Goal: Task Accomplishment & Management: Complete application form

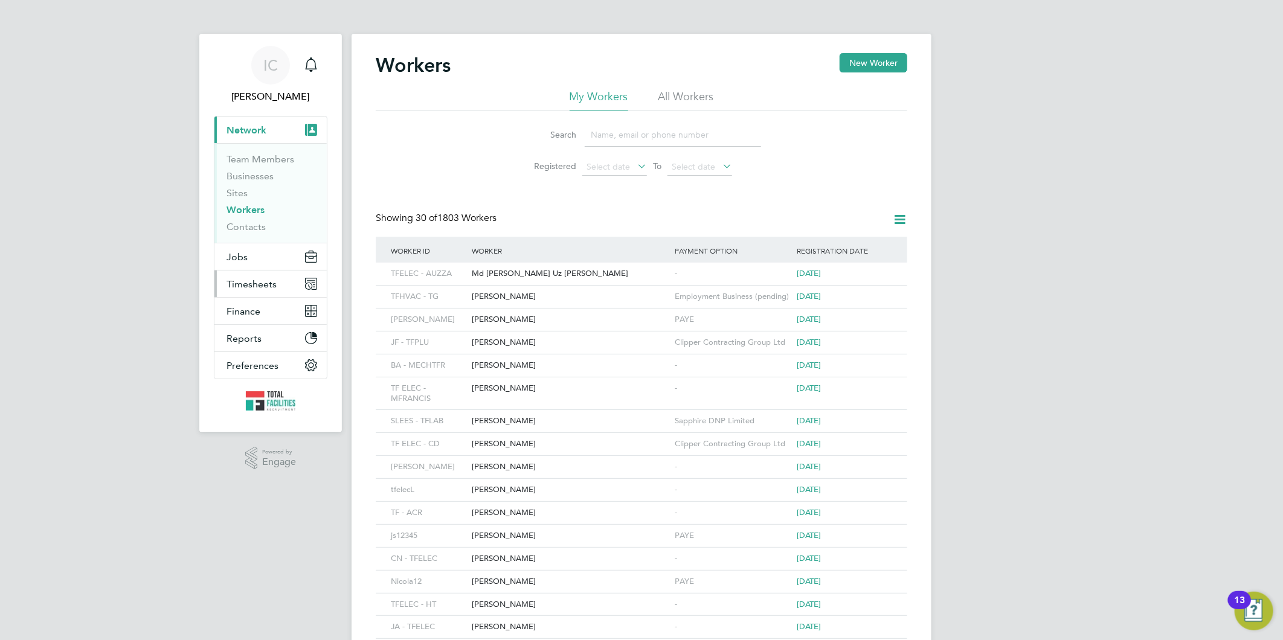
click at [256, 283] on span "Timesheets" at bounding box center [252, 284] width 50 height 11
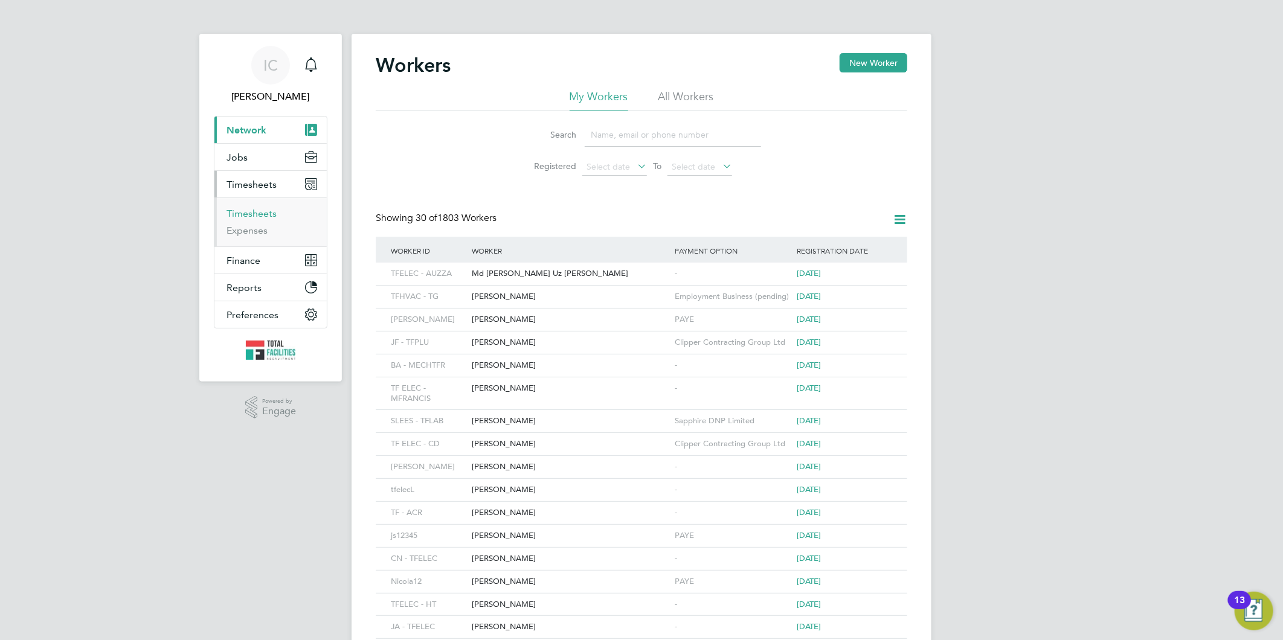
click at [254, 210] on link "Timesheets" at bounding box center [252, 213] width 50 height 11
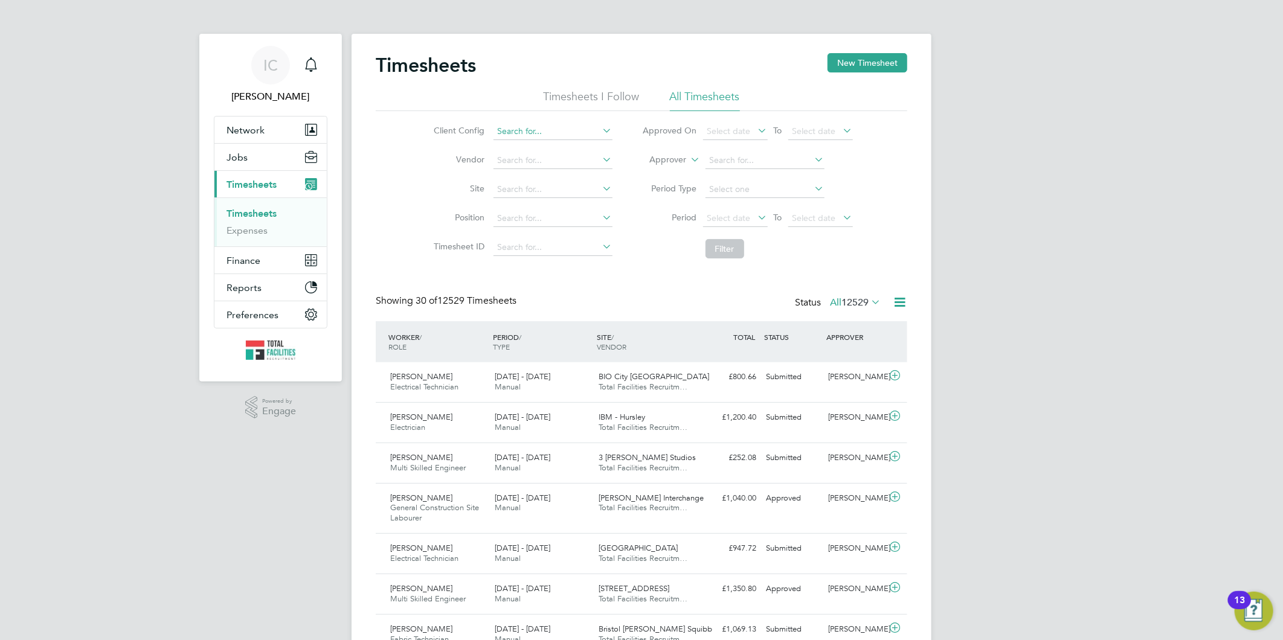
click at [570, 134] on input at bounding box center [553, 131] width 119 height 17
click at [540, 161] on input at bounding box center [553, 160] width 119 height 17
type input "j"
click at [536, 127] on input at bounding box center [553, 131] width 119 height 17
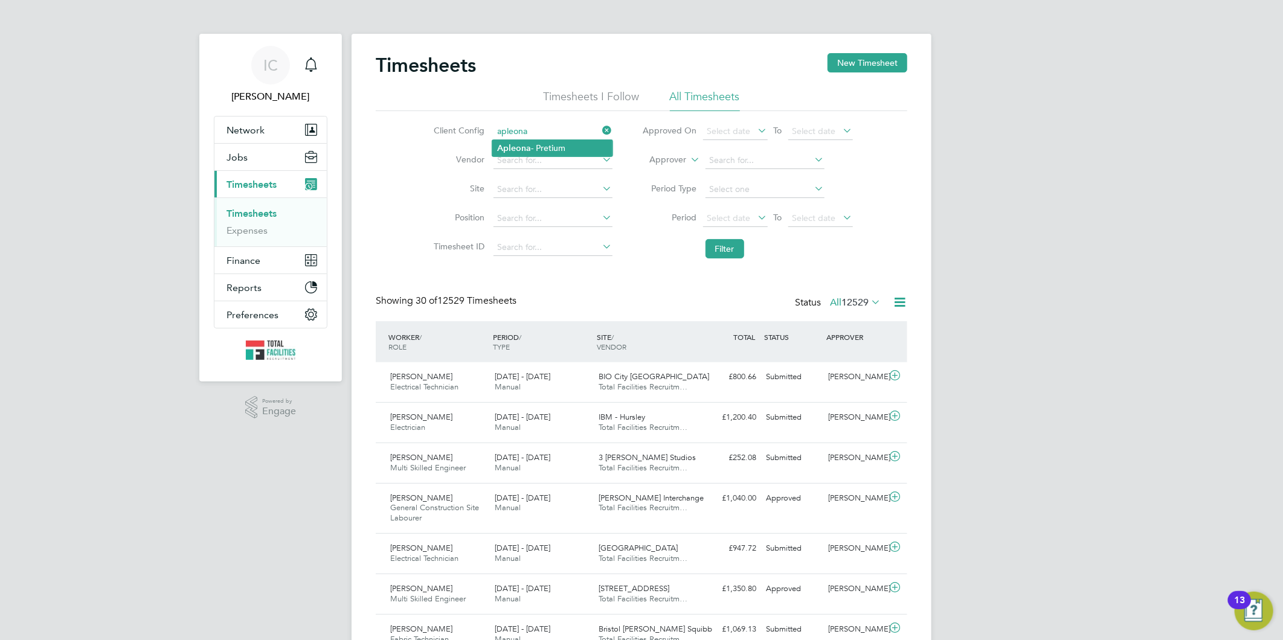
click at [535, 142] on li "Apleona - Pretium" at bounding box center [552, 148] width 120 height 16
type input "Apleona - Pretium"
click at [725, 256] on button "Filter" at bounding box center [725, 248] width 39 height 19
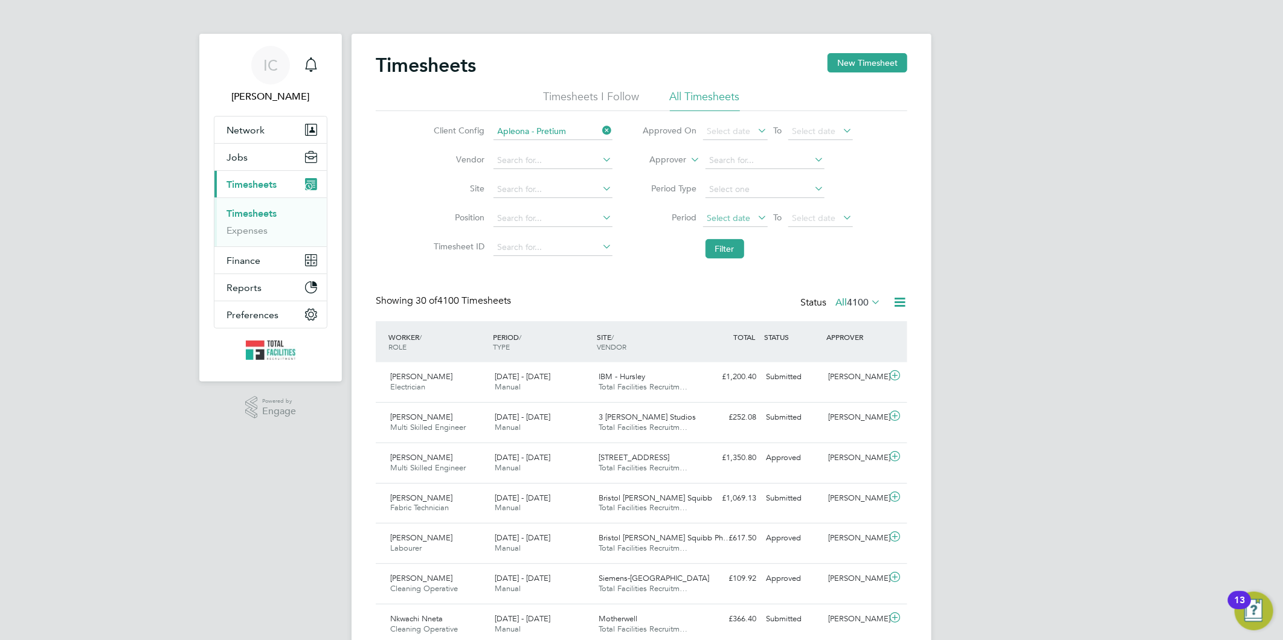
click at [726, 218] on span "Select date" at bounding box center [728, 218] width 43 height 11
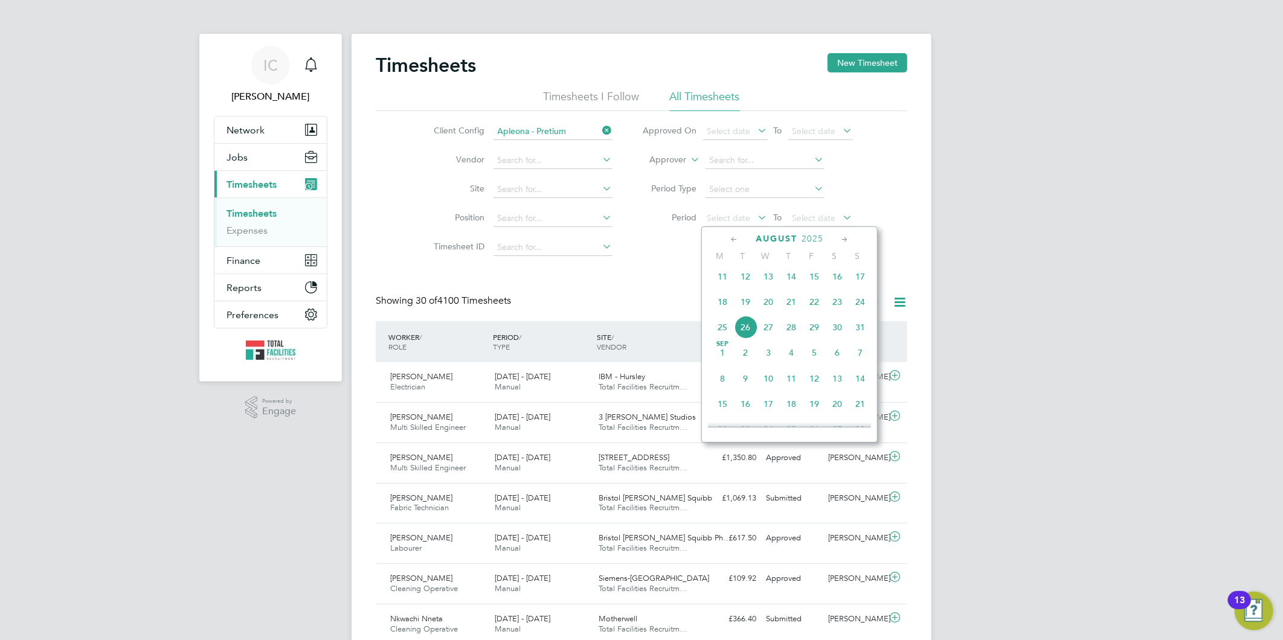
click at [723, 305] on span "18" at bounding box center [722, 302] width 23 height 23
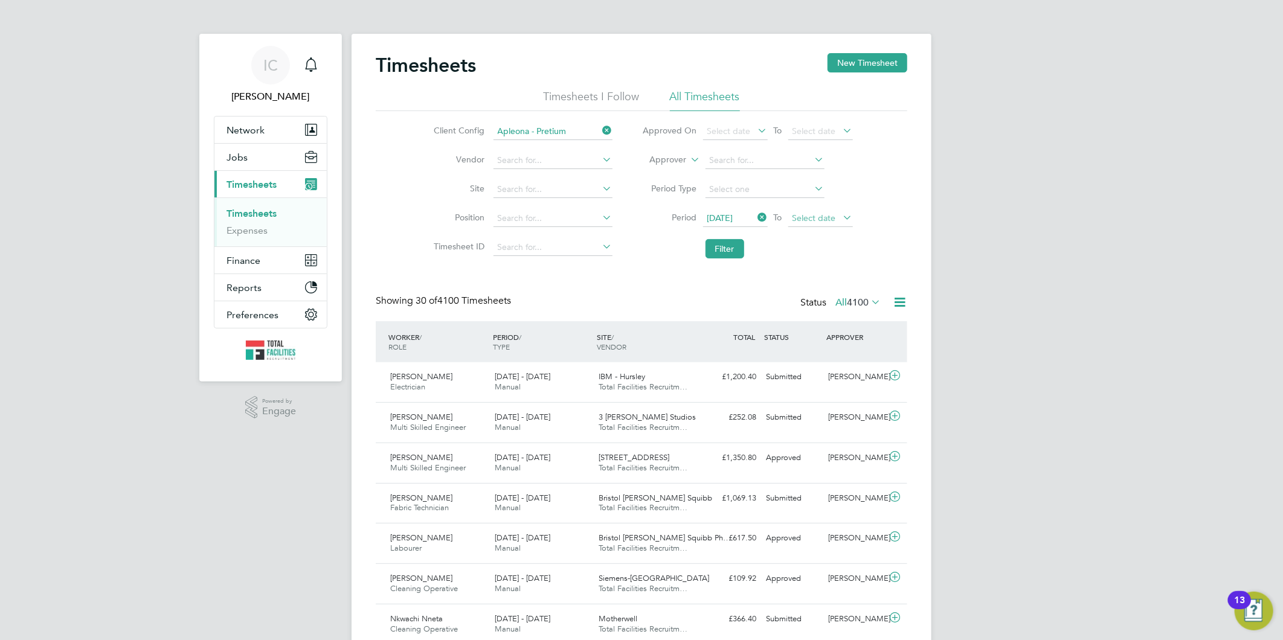
click at [811, 213] on span "Select date" at bounding box center [814, 218] width 43 height 11
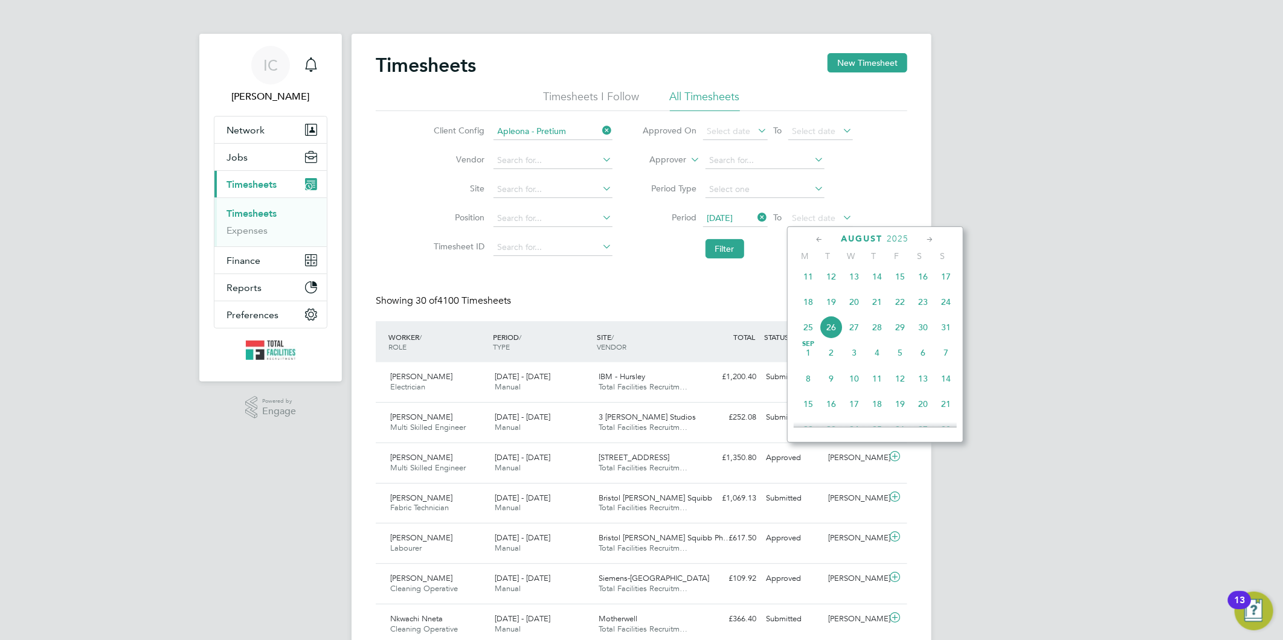
click at [944, 303] on span "24" at bounding box center [946, 302] width 23 height 23
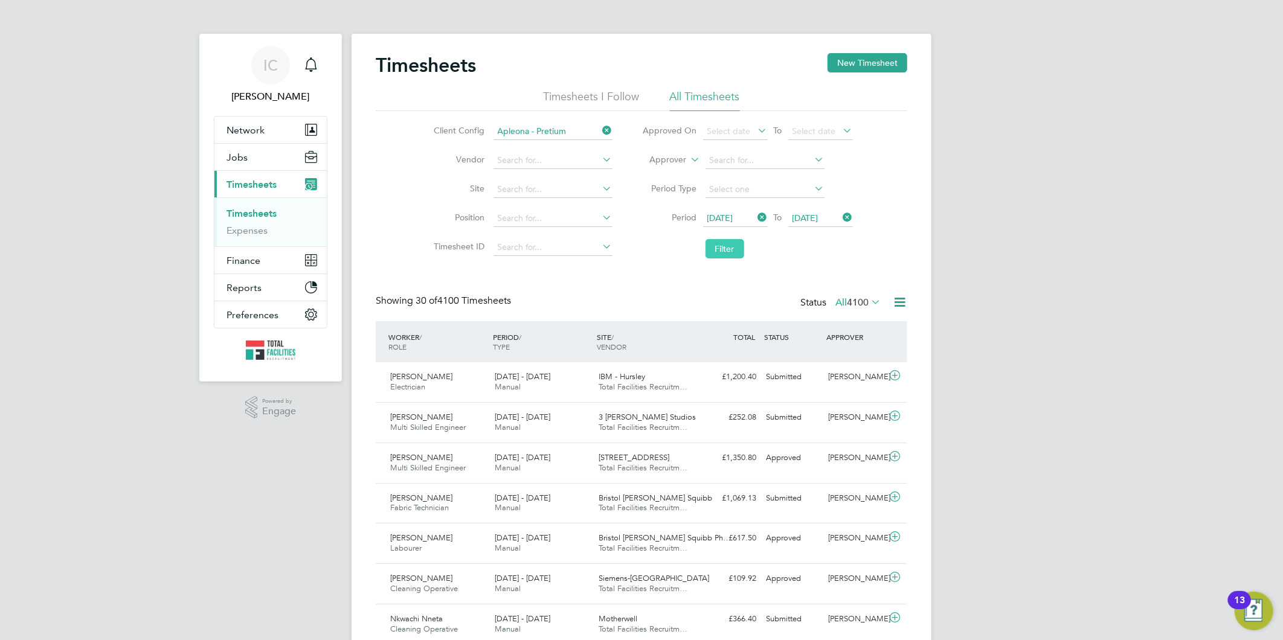
click at [738, 250] on button "Filter" at bounding box center [725, 248] width 39 height 19
click at [594, 191] on input at bounding box center [553, 189] width 119 height 17
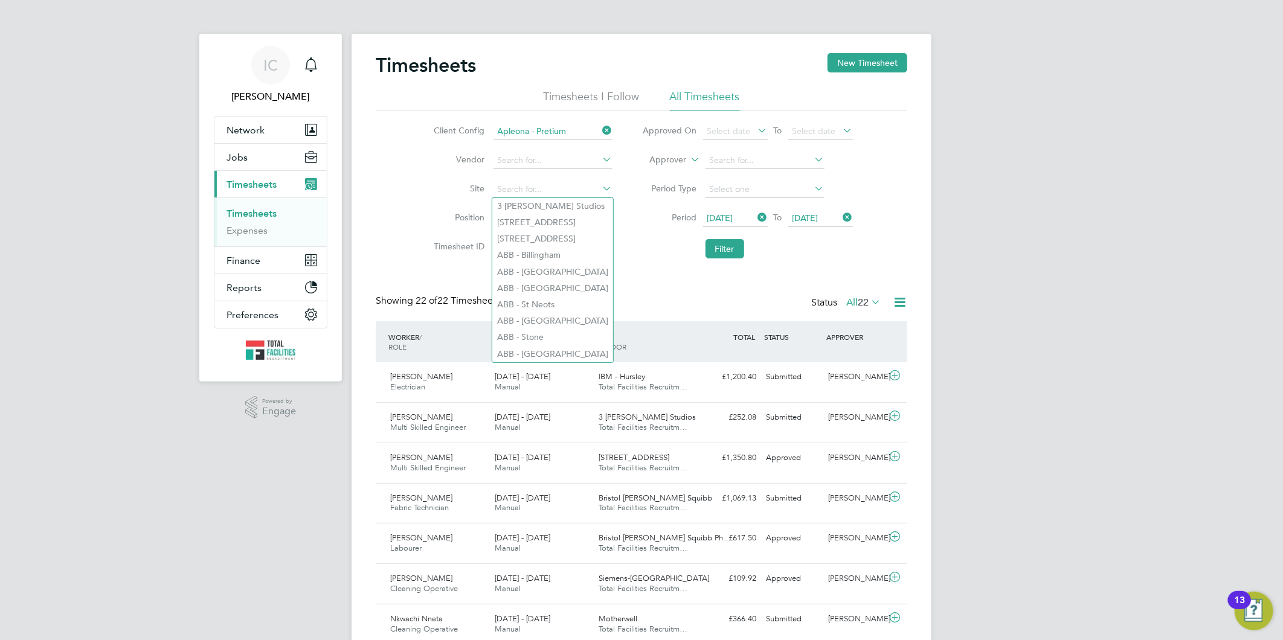
click at [666, 261] on li "Filter" at bounding box center [748, 248] width 240 height 31
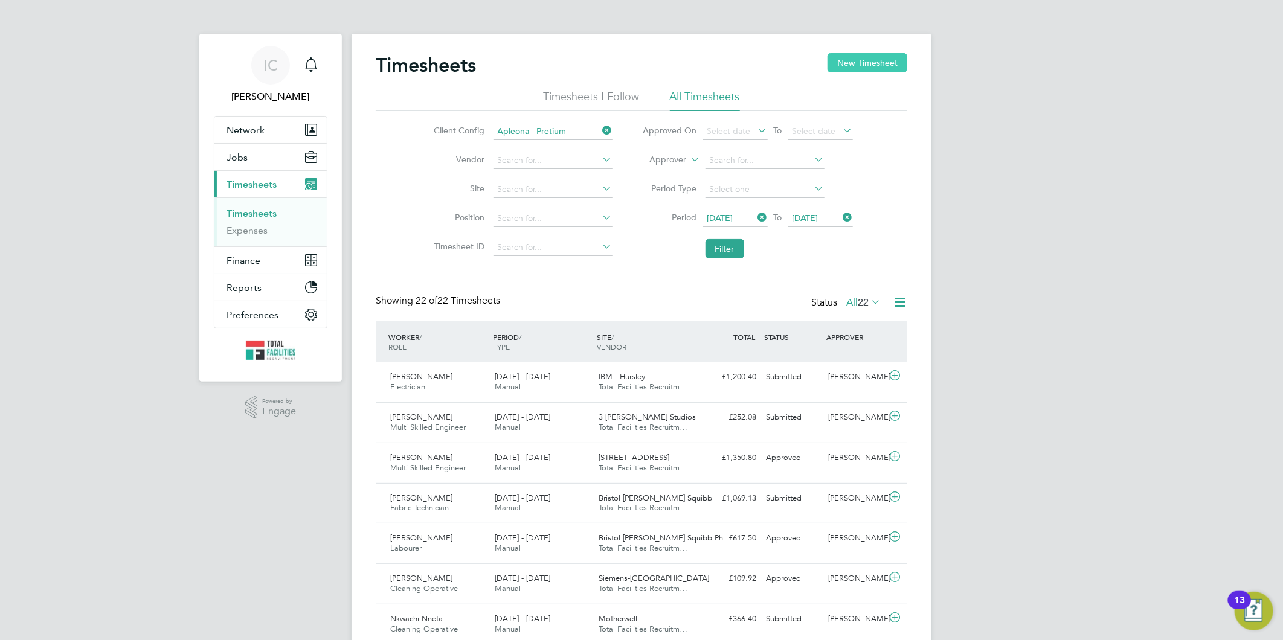
click at [866, 61] on button "New Timesheet" at bounding box center [868, 62] width 80 height 19
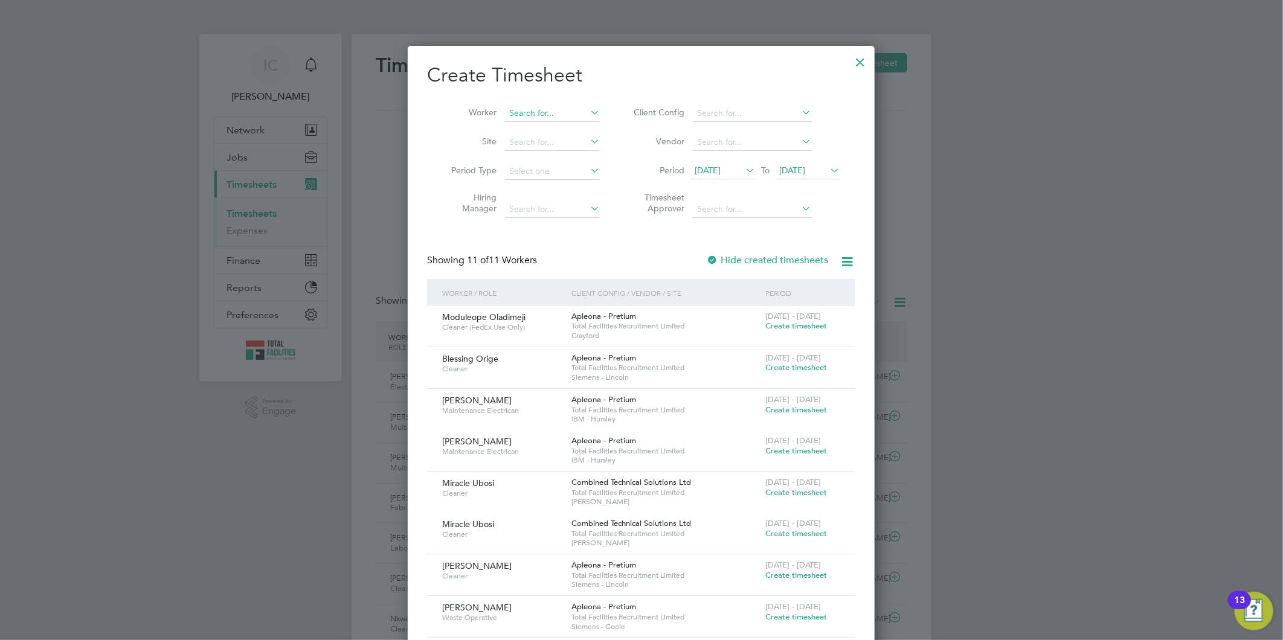
click at [553, 111] on input at bounding box center [552, 113] width 95 height 17
click at [571, 124] on li "[PERSON_NAME]" at bounding box center [578, 129] width 149 height 16
type input "[PERSON_NAME]"
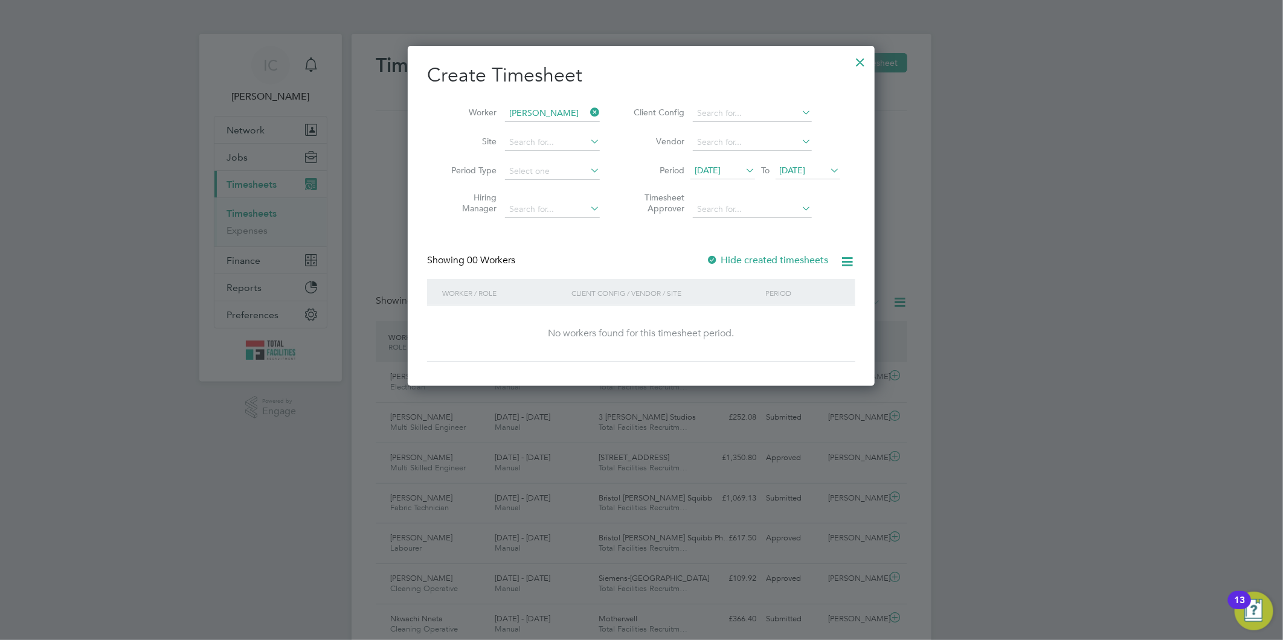
click at [721, 171] on span "[DATE]" at bounding box center [708, 170] width 26 height 11
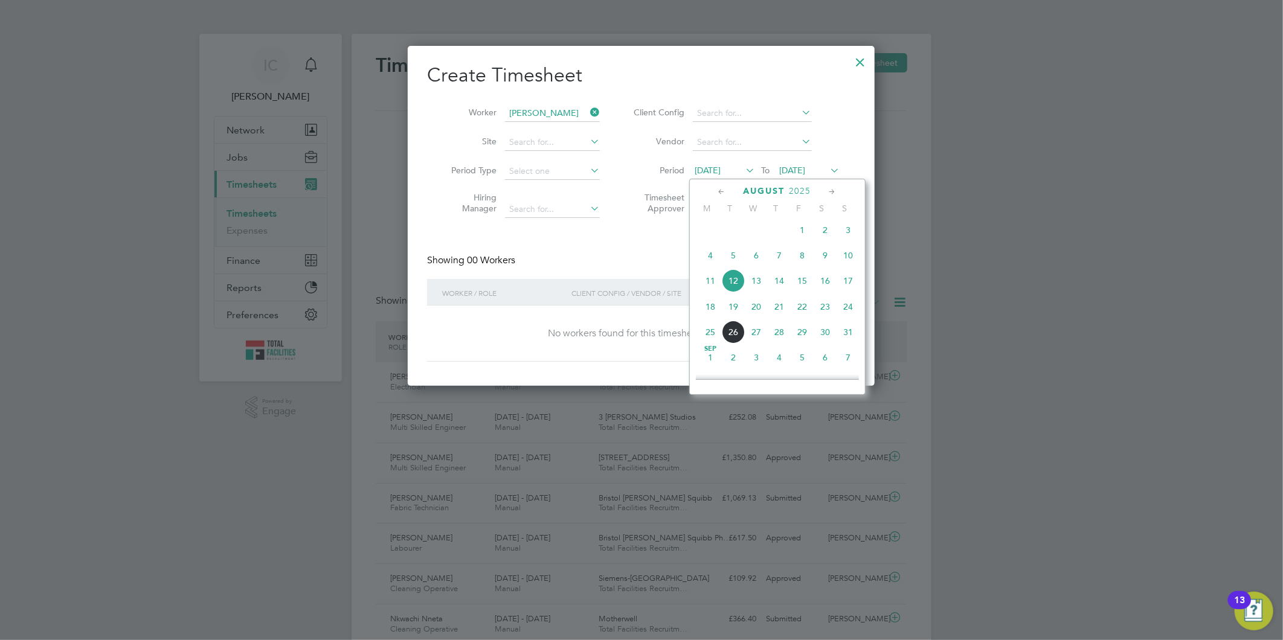
drag, startPoint x: 713, startPoint y: 311, endPoint x: 776, endPoint y: 233, distance: 100.1
click at [713, 311] on span "18" at bounding box center [710, 306] width 23 height 23
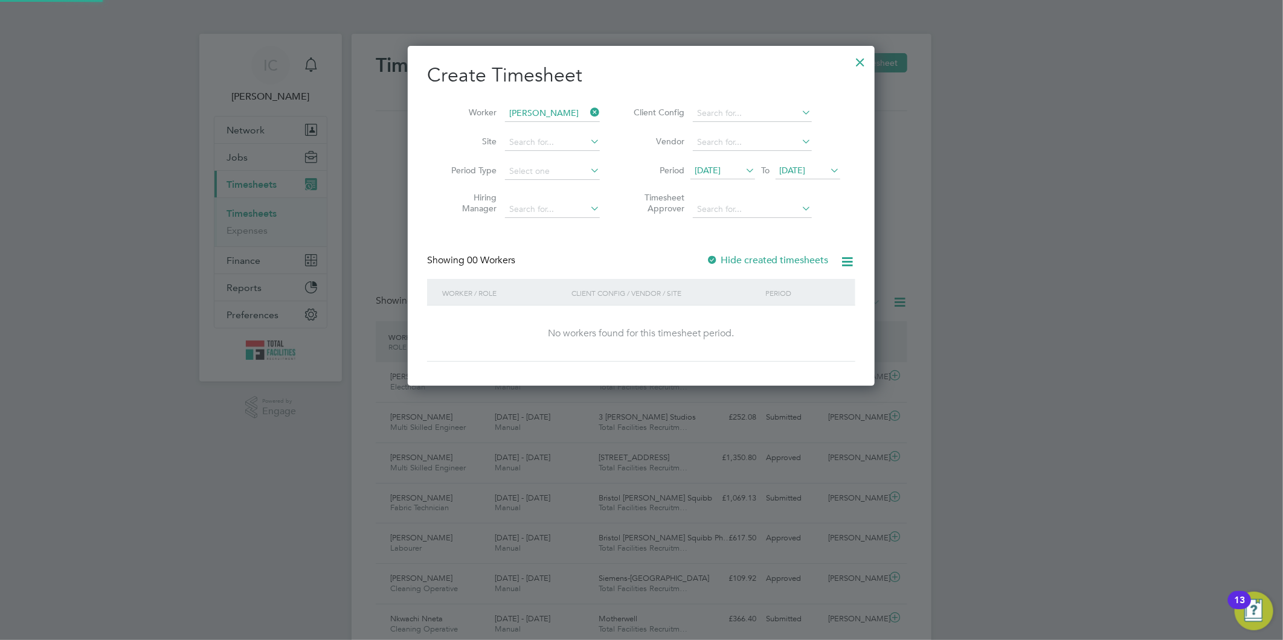
click at [796, 171] on span "[DATE]" at bounding box center [793, 170] width 26 height 11
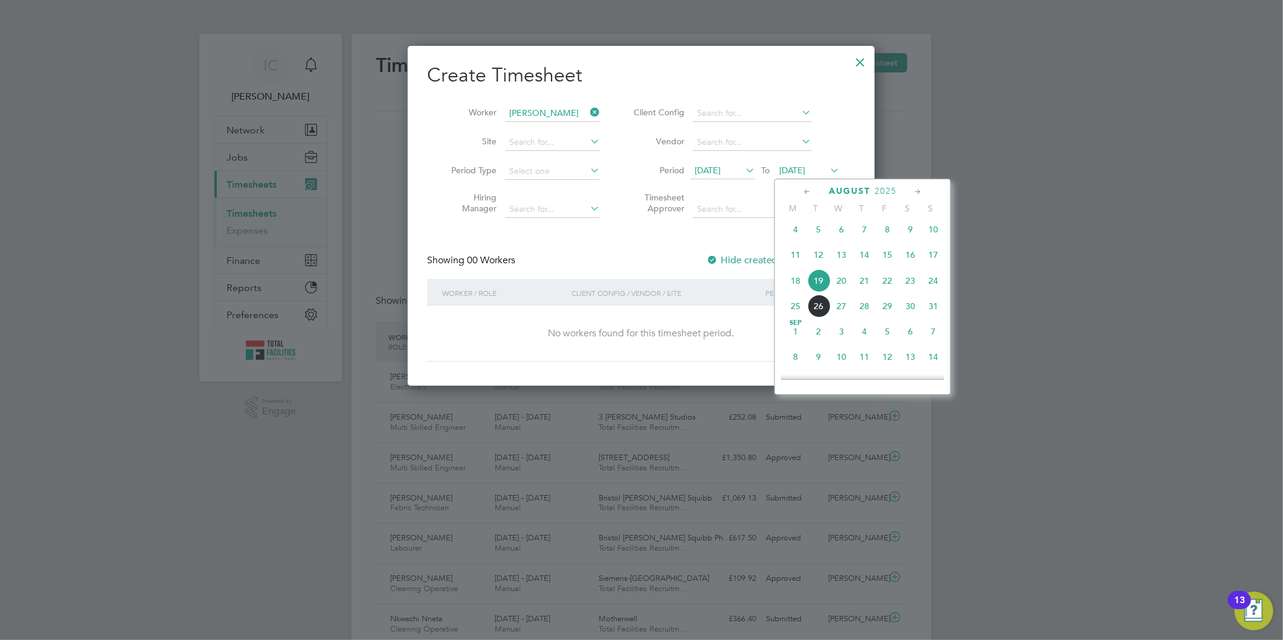
click at [932, 283] on span "24" at bounding box center [933, 280] width 23 height 23
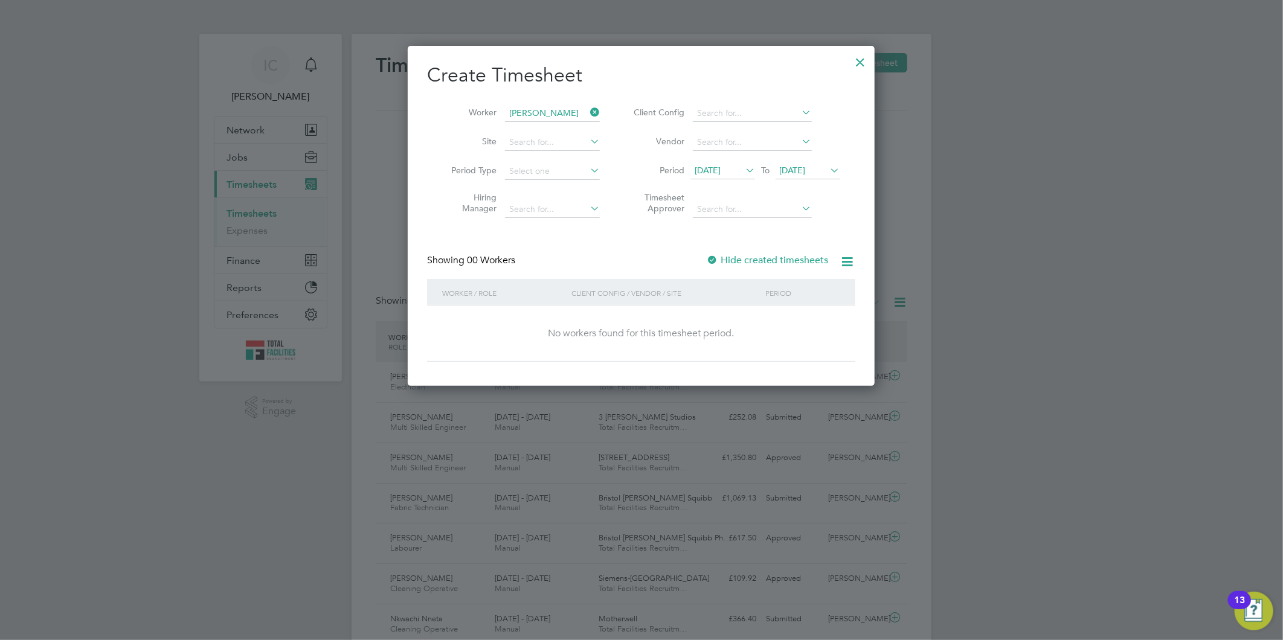
click at [805, 258] on label "Hide created timesheets" at bounding box center [767, 260] width 123 height 12
click at [860, 62] on div at bounding box center [861, 59] width 22 height 22
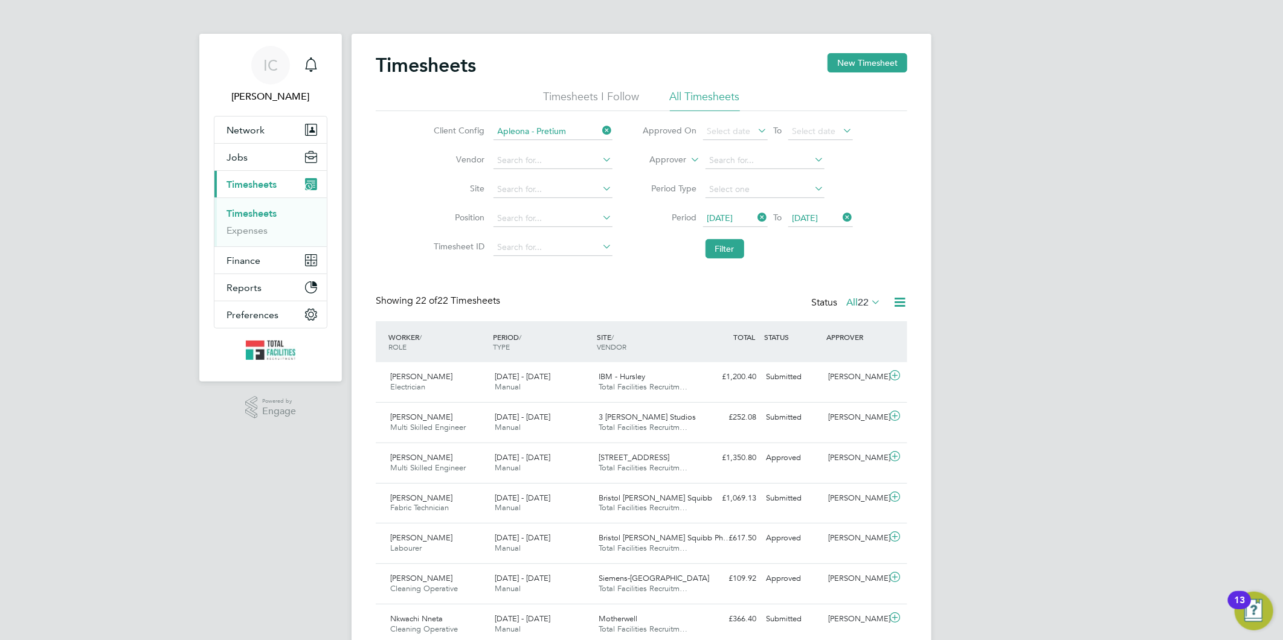
scroll to position [30, 105]
click at [251, 157] on button "Jobs" at bounding box center [270, 157] width 112 height 27
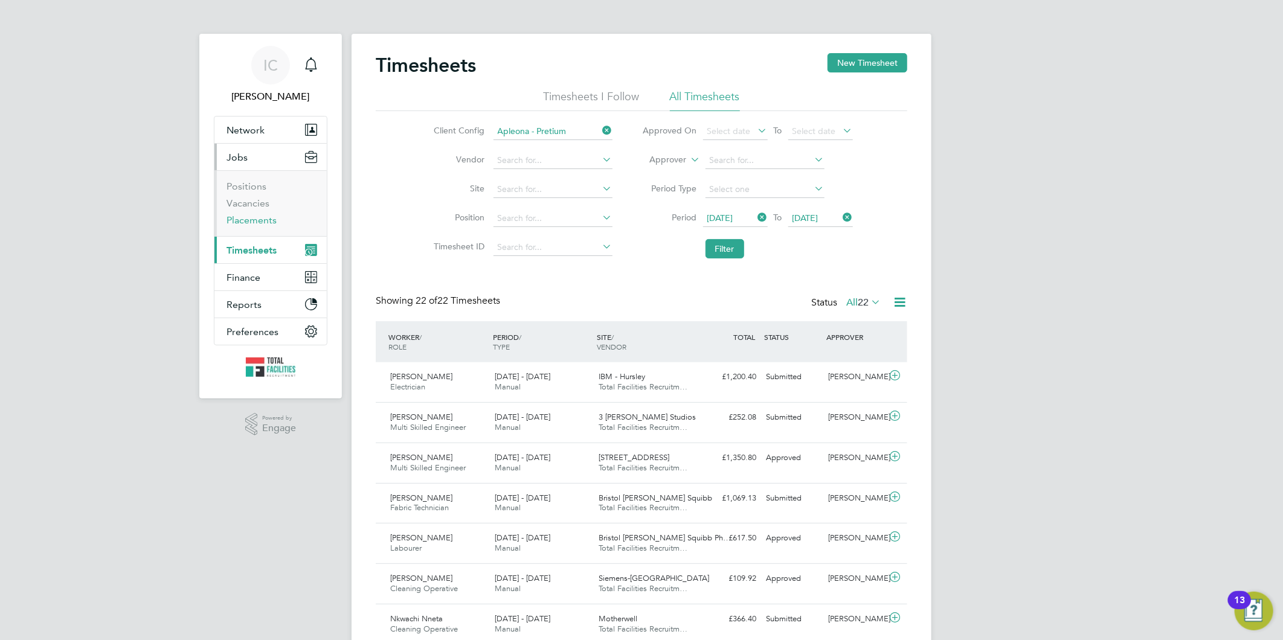
click at [250, 218] on link "Placements" at bounding box center [252, 219] width 50 height 11
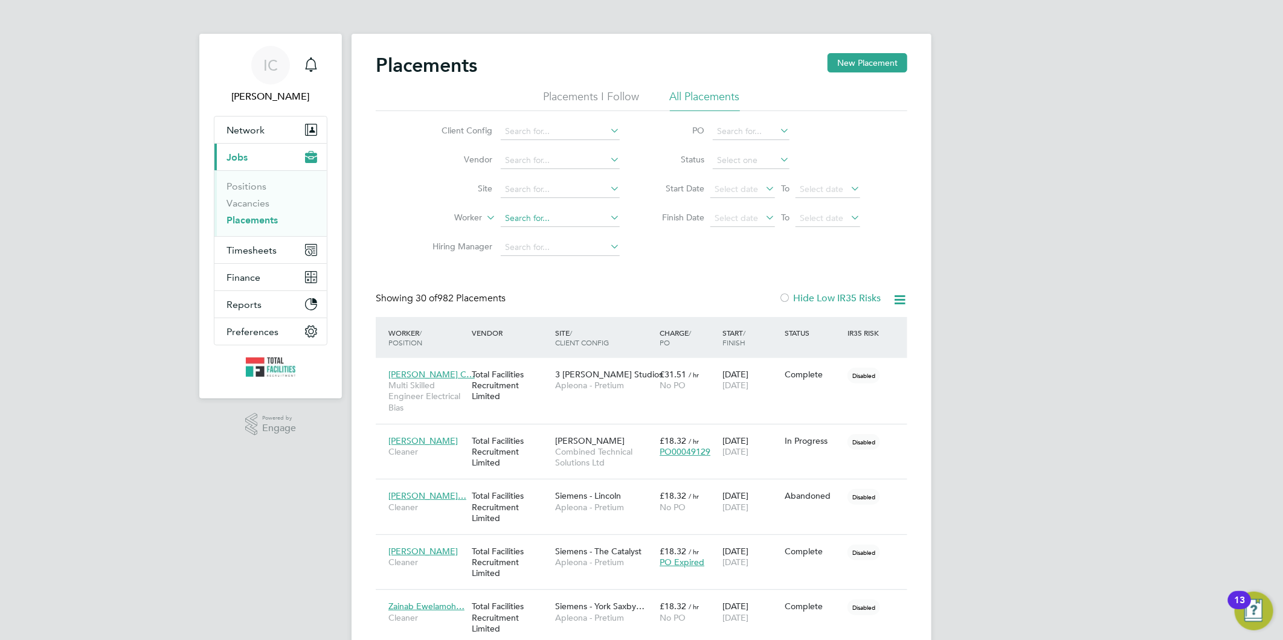
click at [602, 217] on input at bounding box center [560, 218] width 119 height 17
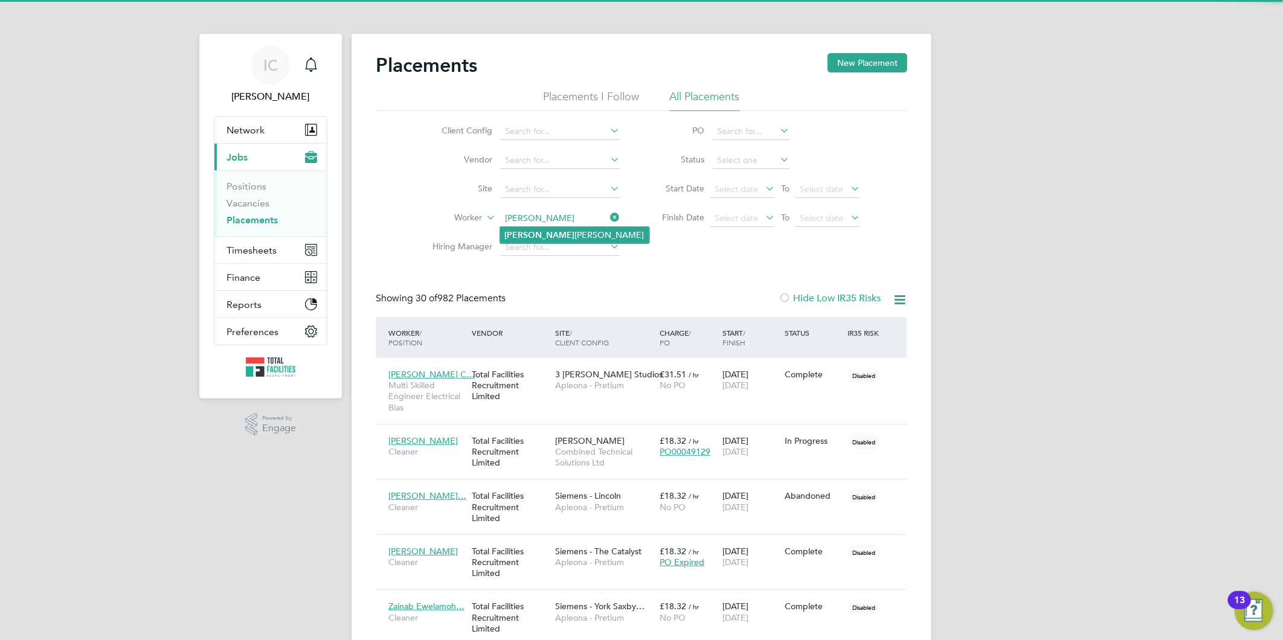
click at [572, 231] on li "[PERSON_NAME]" at bounding box center [574, 235] width 149 height 16
type input "[PERSON_NAME]"
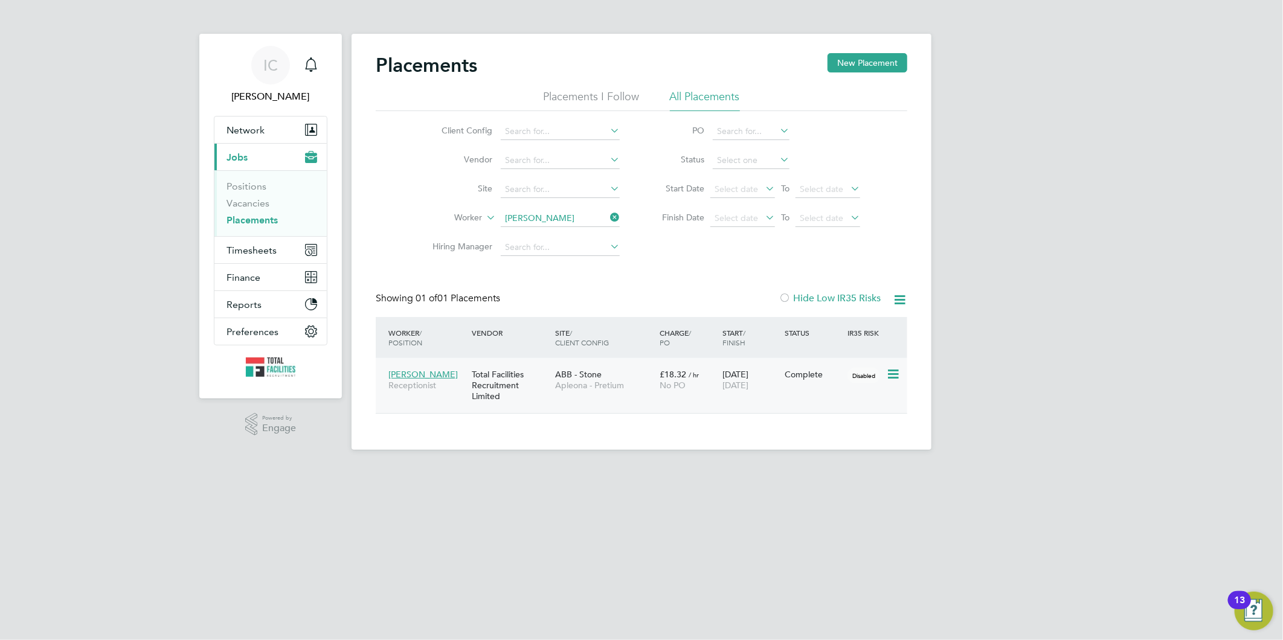
click at [640, 387] on span "Apleona - Pretium" at bounding box center [604, 385] width 98 height 11
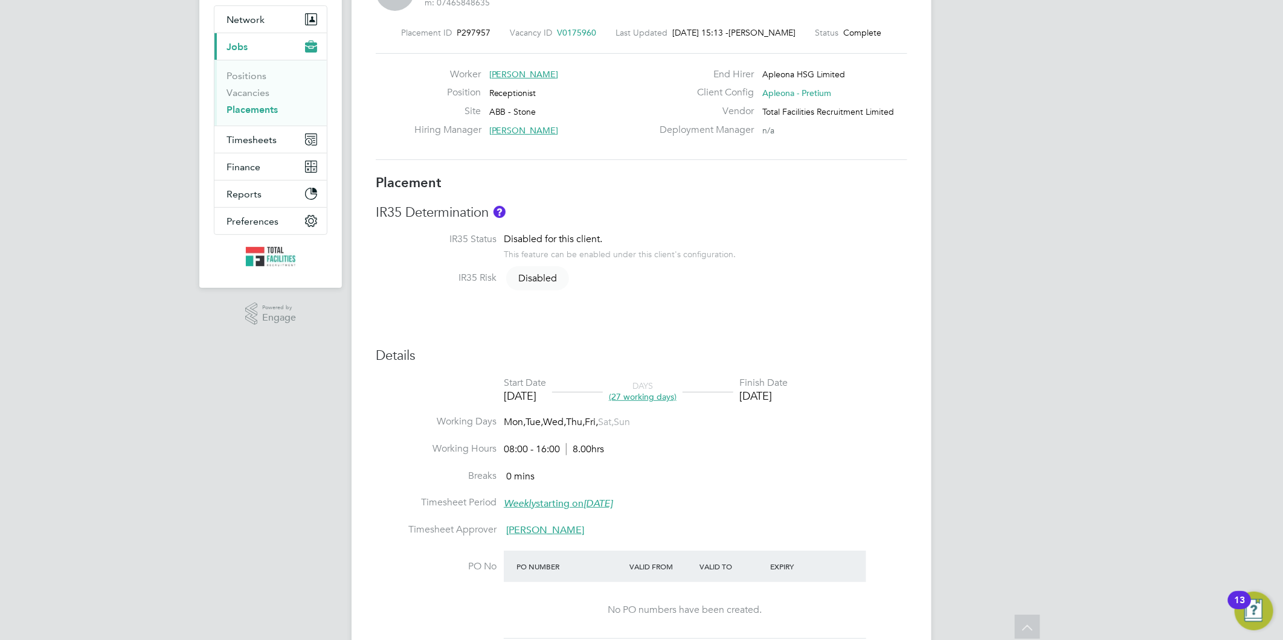
scroll to position [56, 0]
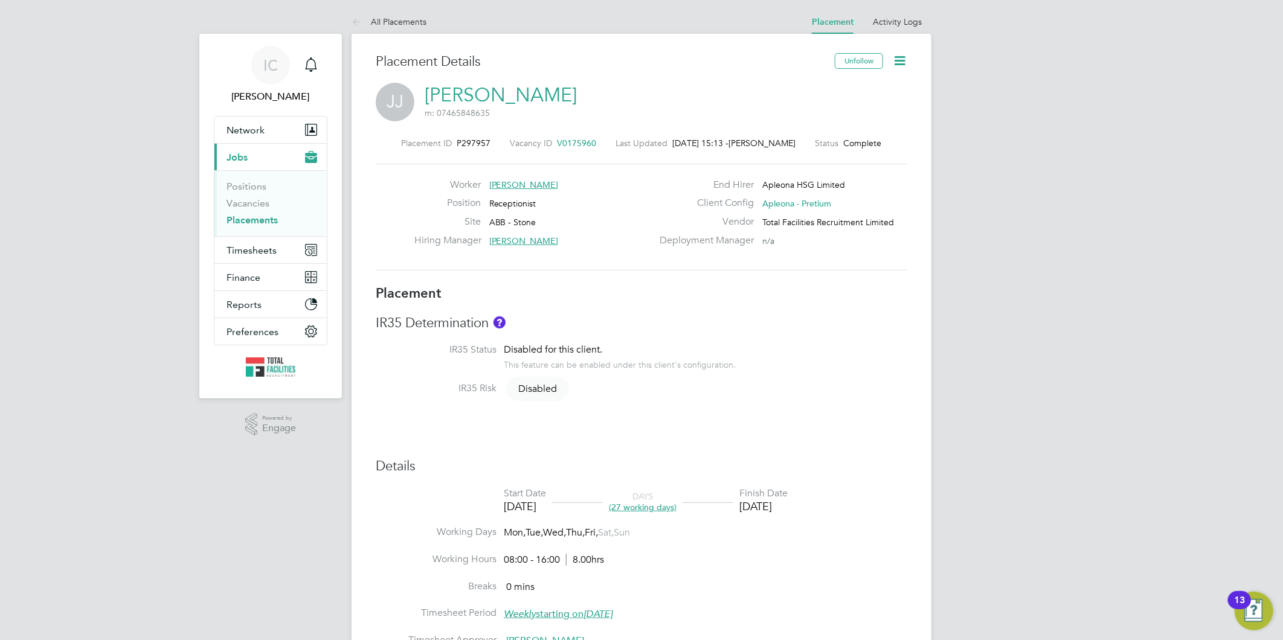
click at [898, 59] on icon at bounding box center [899, 60] width 15 height 15
click at [852, 87] on li "Edit Placement e" at bounding box center [860, 89] width 89 height 17
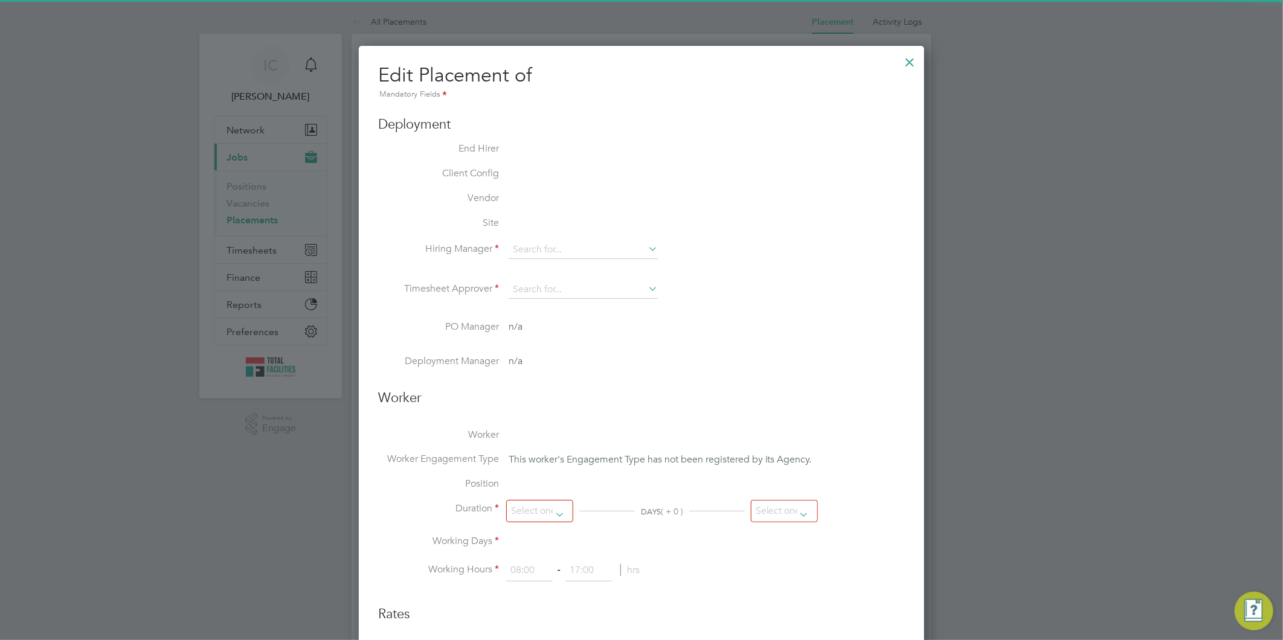
type input "[PERSON_NAME]"
type input "[DATE]"
type input "08:00"
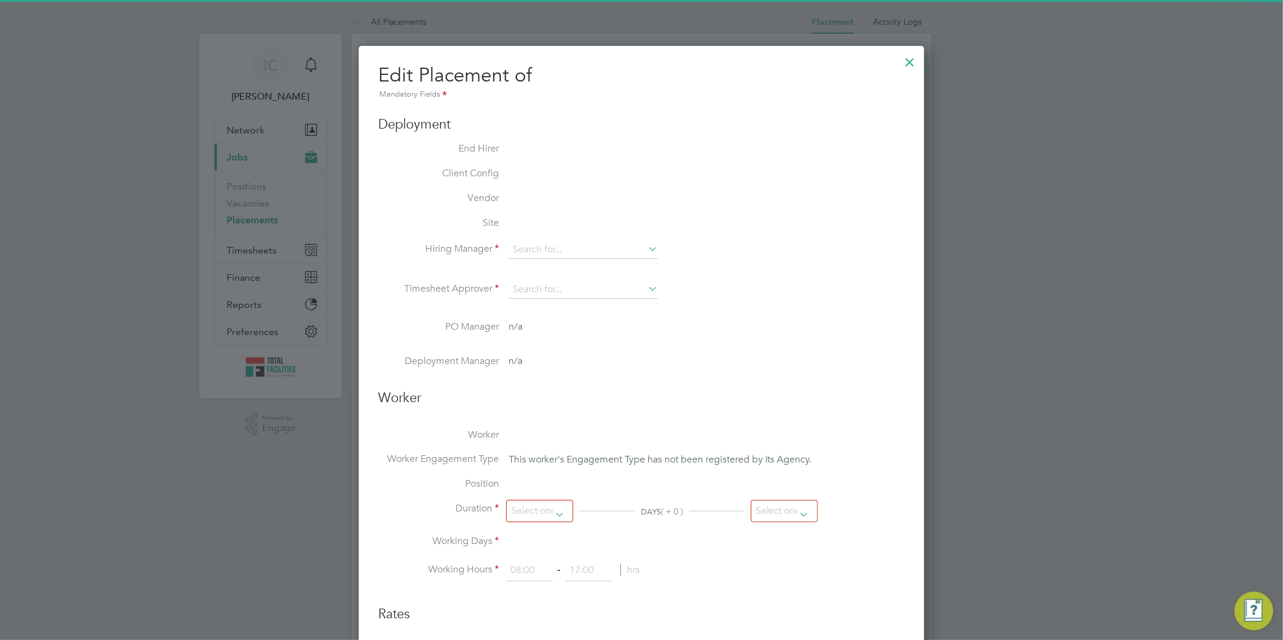
type input "16:00"
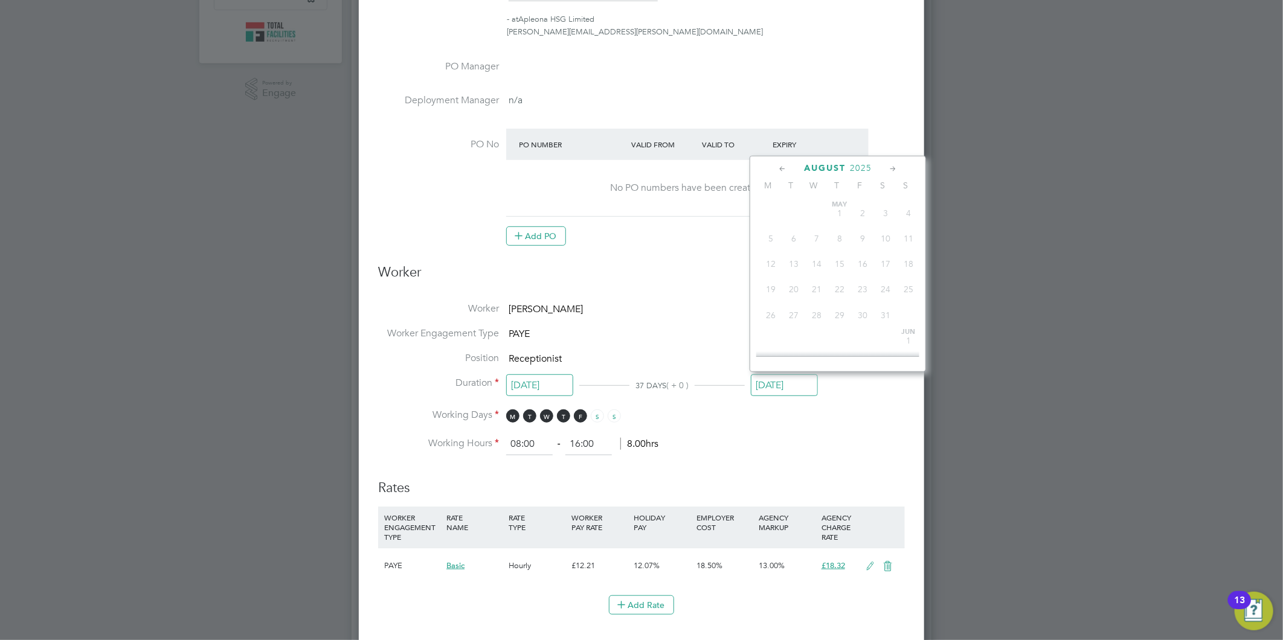
click at [793, 379] on input "[DATE]" at bounding box center [784, 386] width 67 height 22
click at [910, 288] on span "24" at bounding box center [908, 283] width 23 height 23
type input "[DATE]"
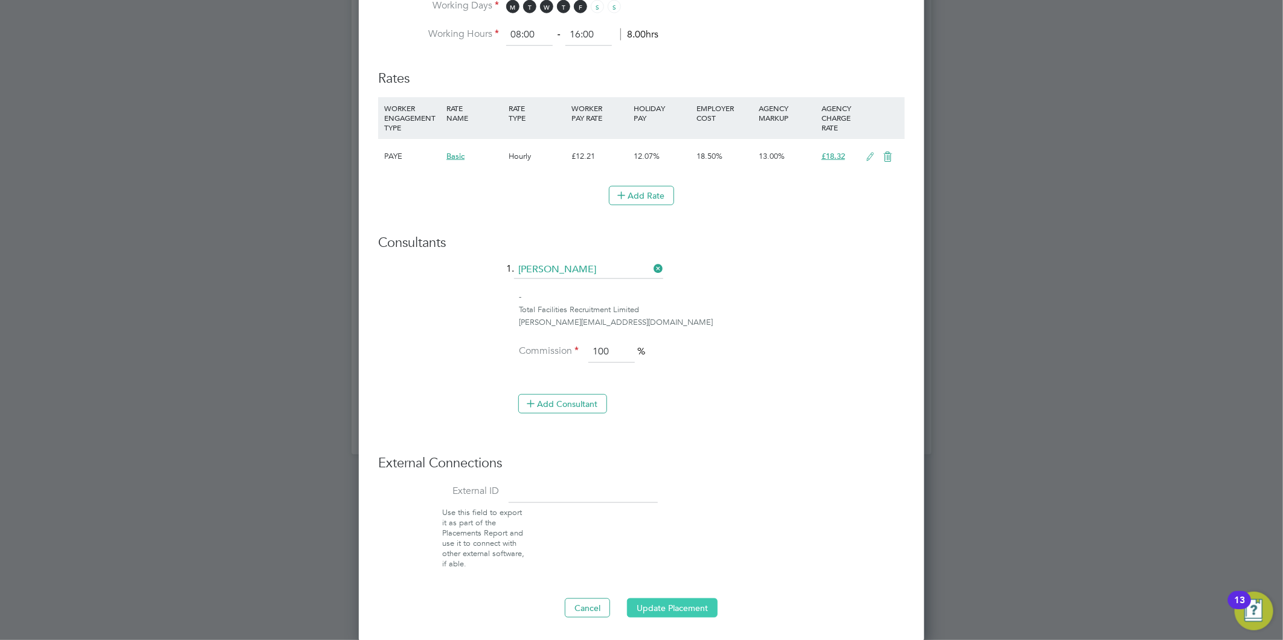
click at [660, 602] on button "Update Placement" at bounding box center [672, 608] width 91 height 19
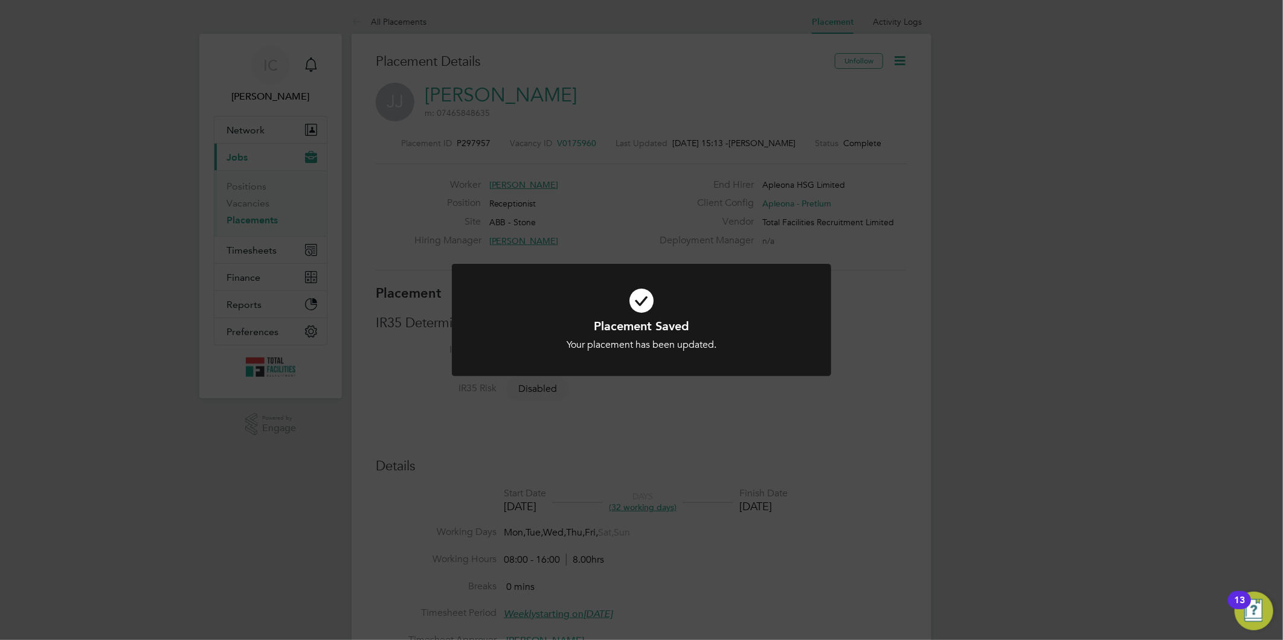
click at [727, 411] on div "Placement Saved Your placement has been updated. Cancel Okay" at bounding box center [641, 320] width 1283 height 640
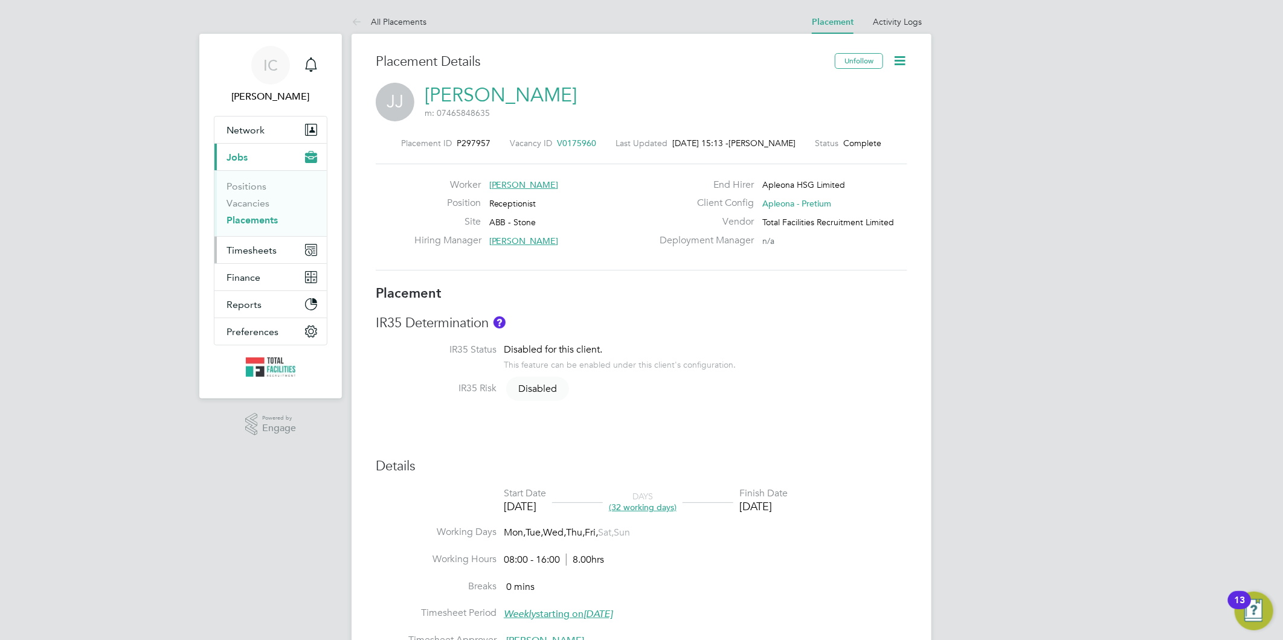
click at [262, 250] on span "Timesheets" at bounding box center [252, 250] width 50 height 11
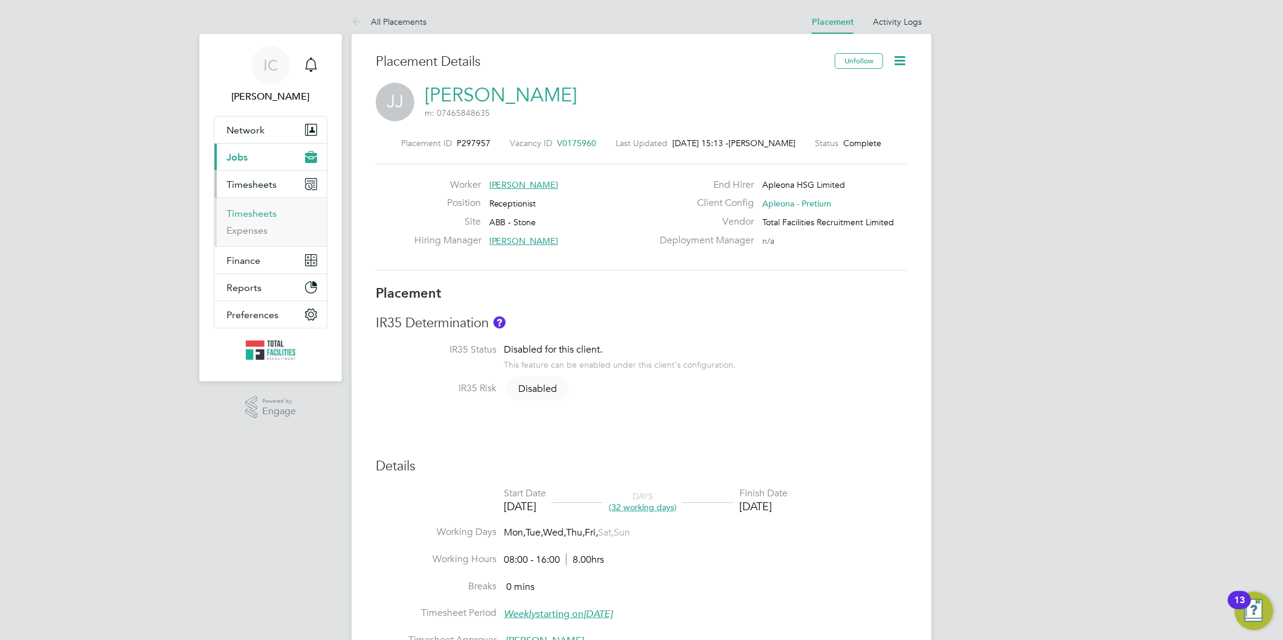
click at [257, 214] on link "Timesheets" at bounding box center [252, 213] width 50 height 11
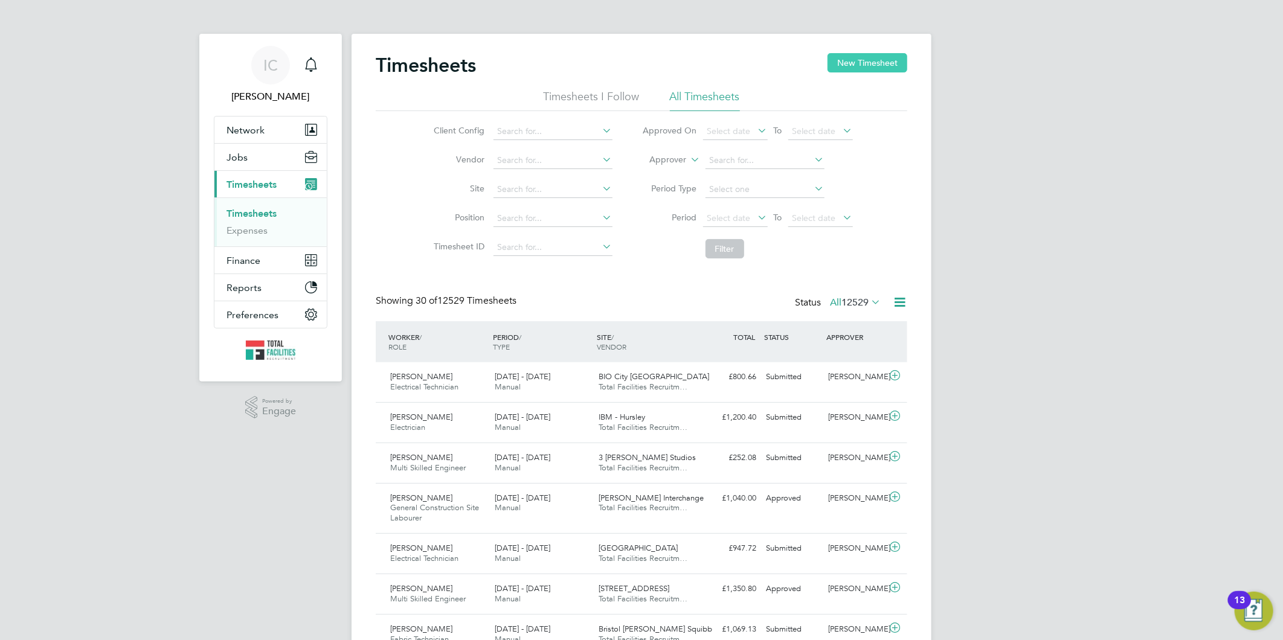
click at [871, 57] on button "New Timesheet" at bounding box center [868, 62] width 80 height 19
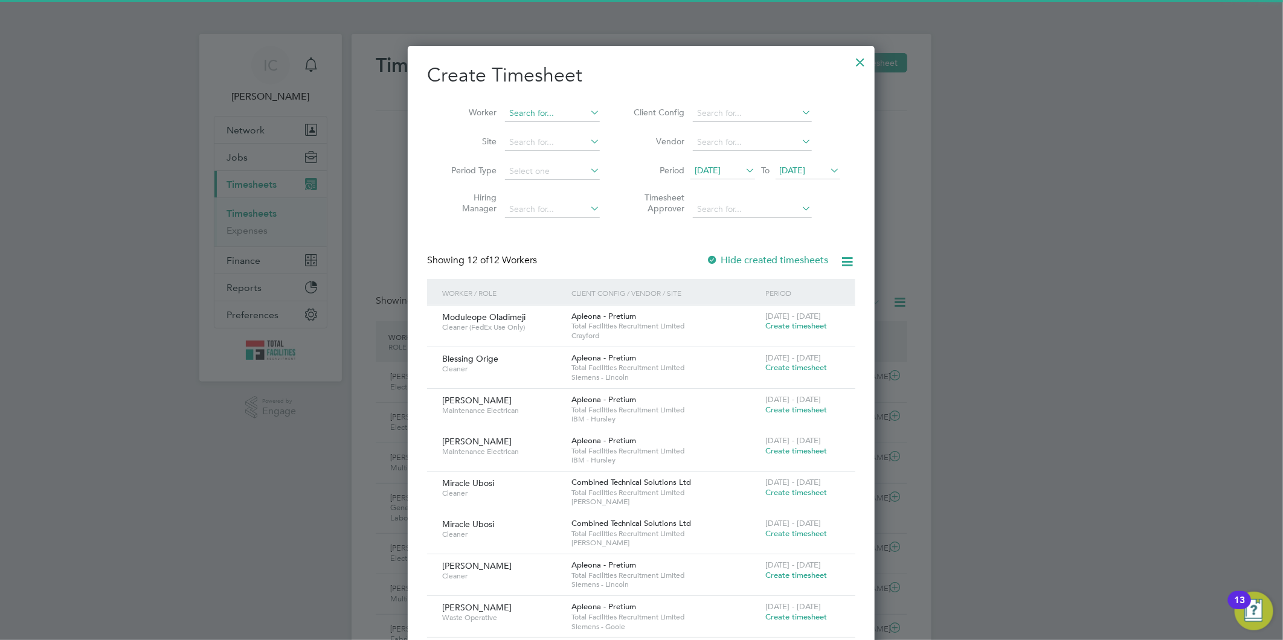
click at [523, 109] on input at bounding box center [552, 113] width 95 height 17
click at [558, 123] on li "[PERSON_NAME]" at bounding box center [578, 129] width 149 height 16
type input "[PERSON_NAME]"
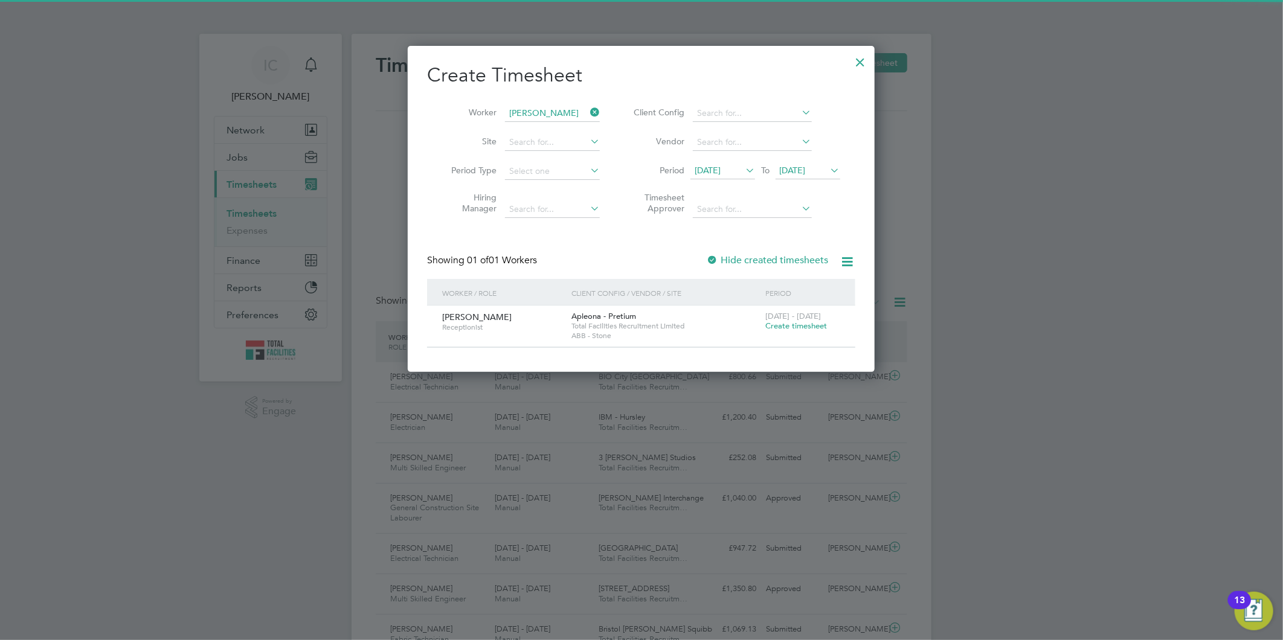
click at [743, 171] on icon at bounding box center [743, 170] width 0 height 17
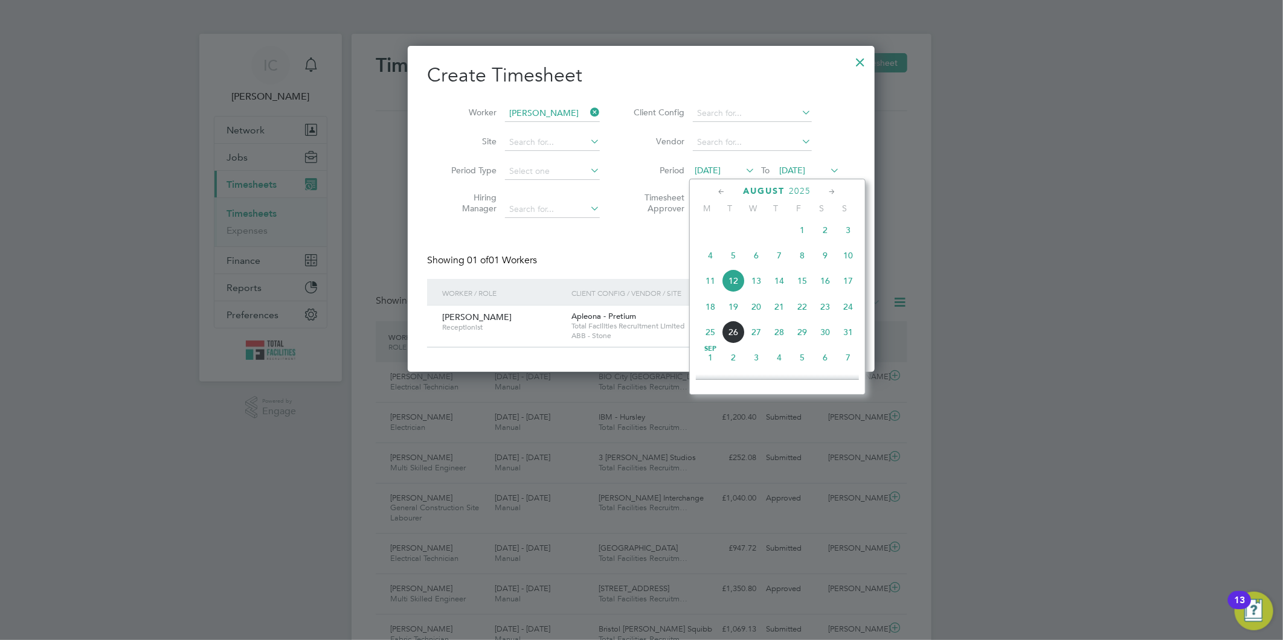
drag, startPoint x: 709, startPoint y: 305, endPoint x: 765, endPoint y: 285, distance: 59.0
click at [710, 305] on span "18" at bounding box center [710, 306] width 23 height 23
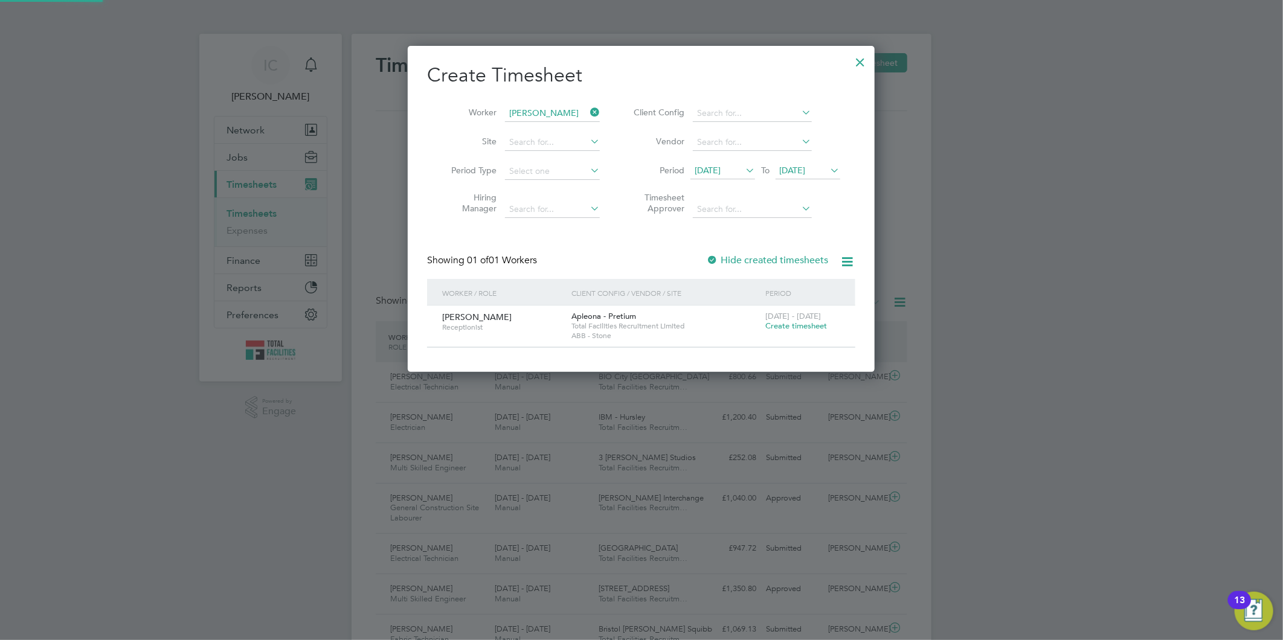
click at [806, 168] on span "[DATE]" at bounding box center [793, 170] width 26 height 11
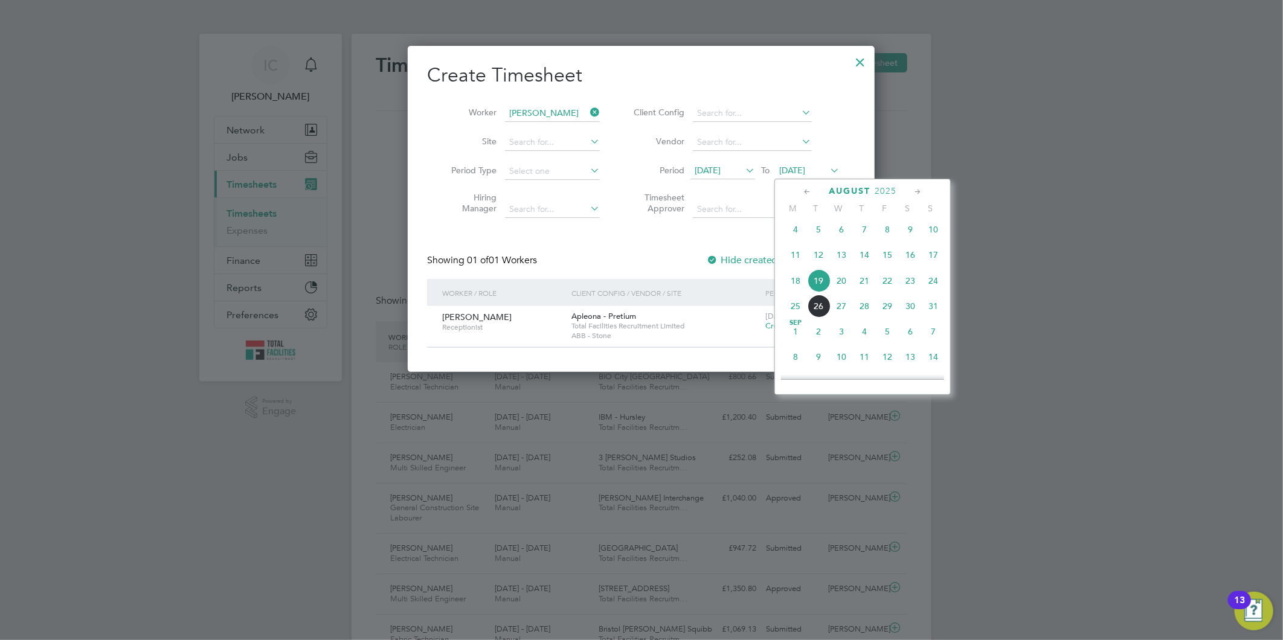
click at [937, 282] on span "24" at bounding box center [933, 280] width 23 height 23
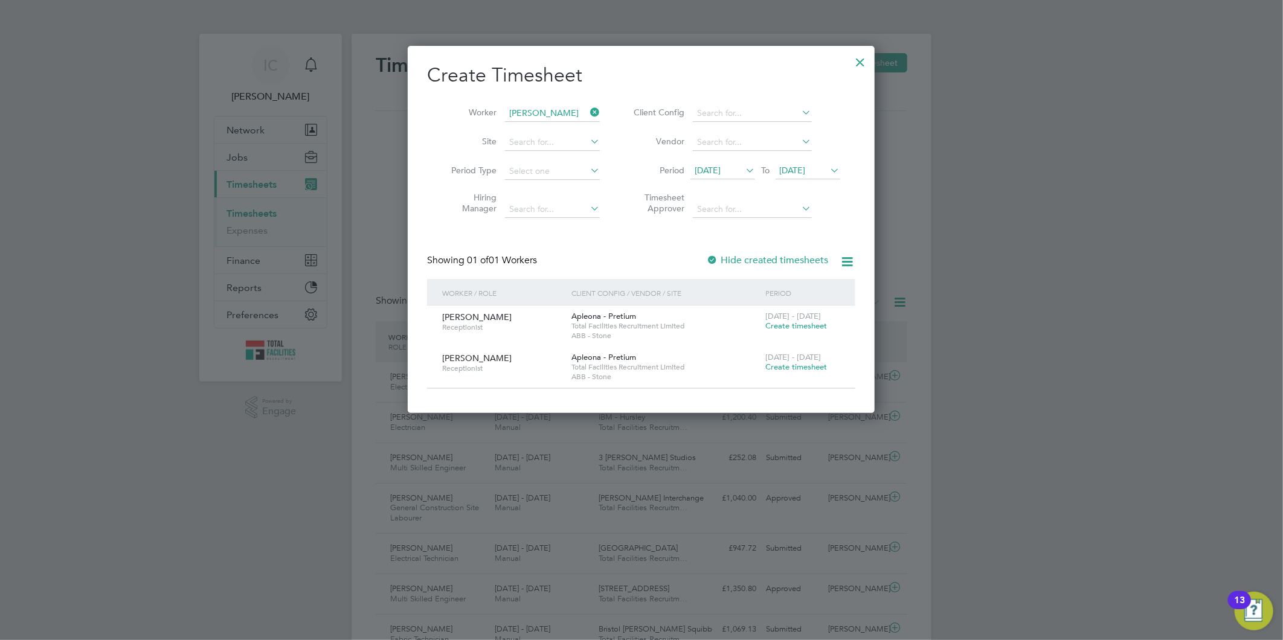
click at [788, 324] on span "Create timesheet" at bounding box center [796, 326] width 62 height 10
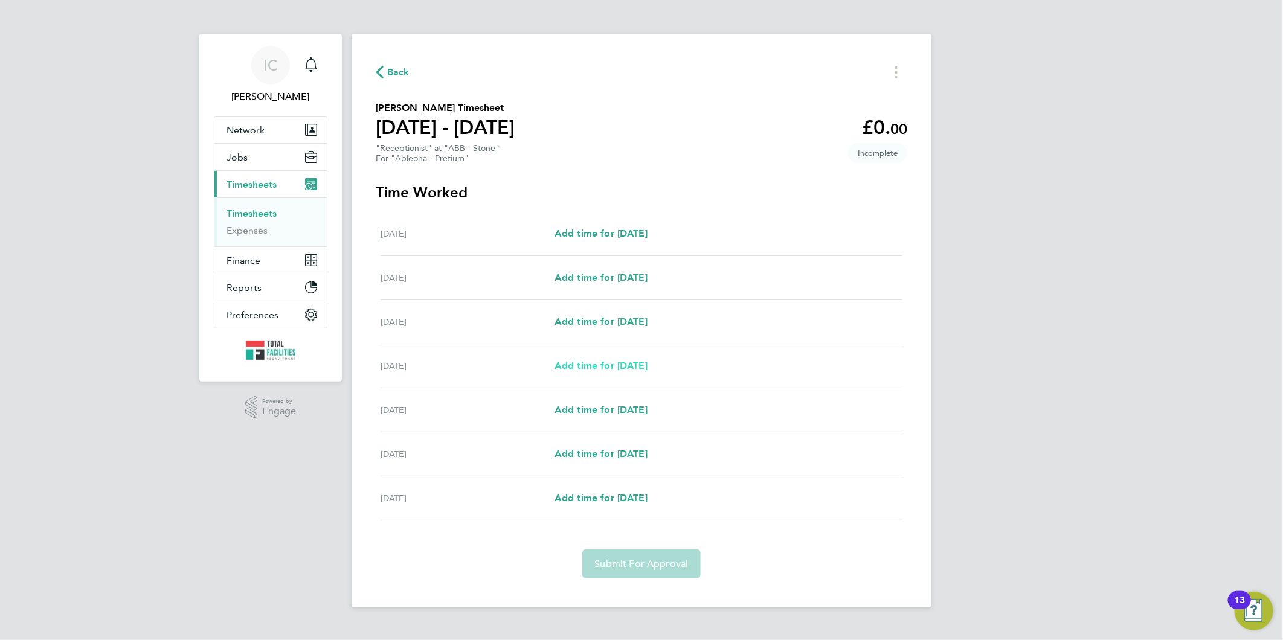
click at [593, 364] on span "Add time for Tue 19 Aug" at bounding box center [601, 365] width 93 height 11
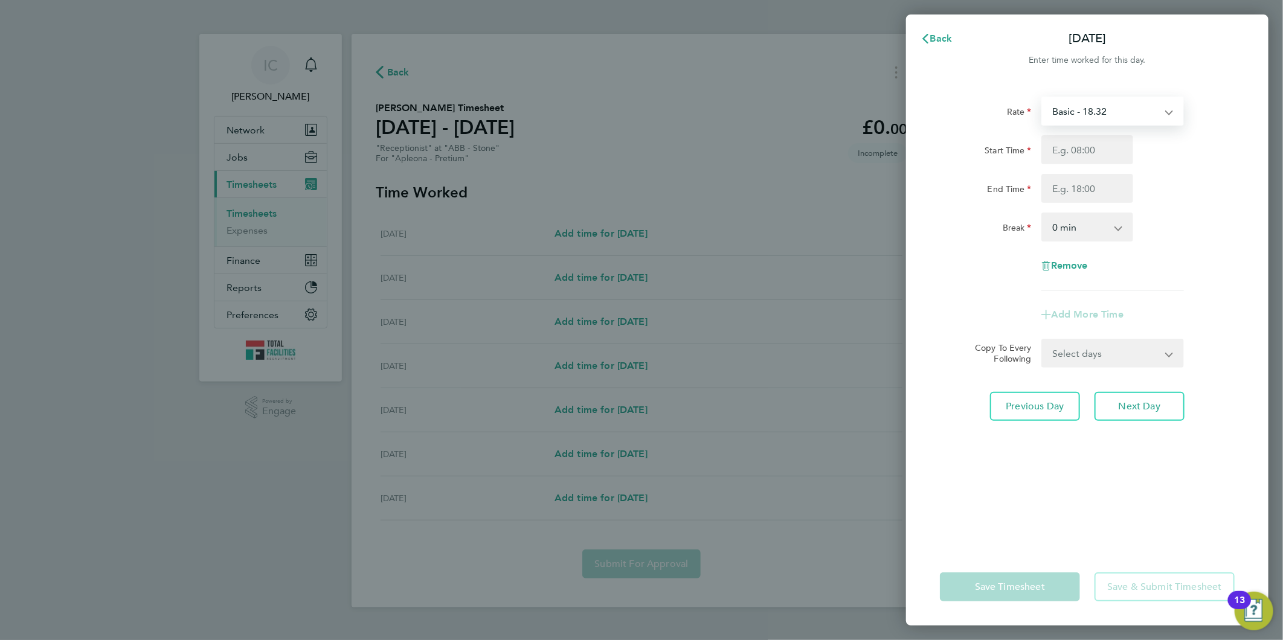
click at [1092, 113] on select "Basic - 18.32" at bounding box center [1106, 111] width 126 height 27
drag, startPoint x: 1231, startPoint y: 201, endPoint x: 1132, endPoint y: 162, distance: 106.4
click at [1231, 201] on div "End Time" at bounding box center [1087, 188] width 304 height 29
click at [1126, 161] on input "Start Time" at bounding box center [1088, 149] width 92 height 29
type input "08:00"
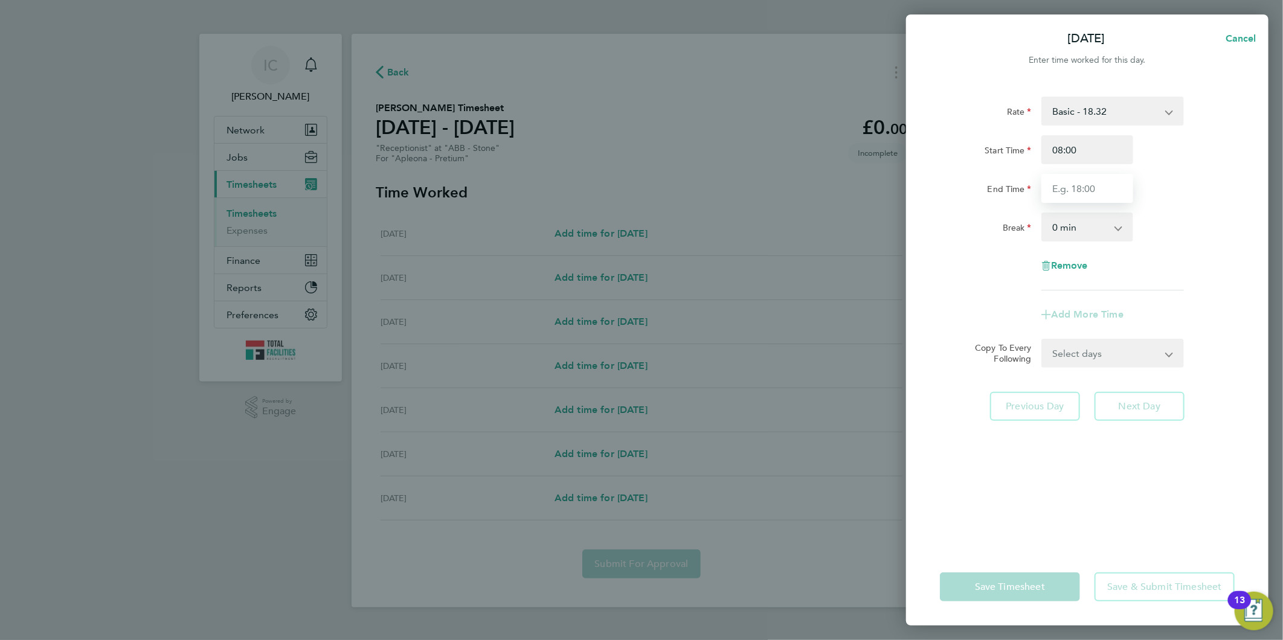
click at [1089, 190] on input "End Time" at bounding box center [1088, 188] width 92 height 29
click at [1063, 188] on input "17:00" at bounding box center [1088, 188] width 92 height 29
type input "16:30"
click at [1079, 225] on select "0 min 15 min 30 min 45 min 60 min 75 min 90 min" at bounding box center [1080, 227] width 75 height 27
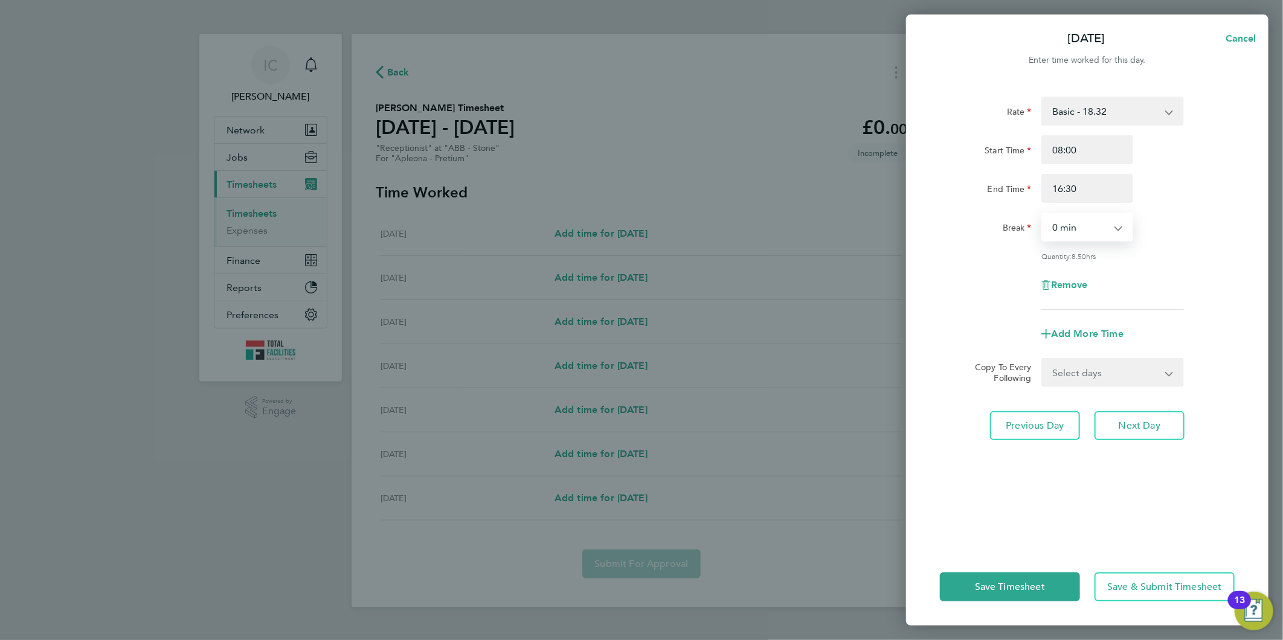
select select "60"
click at [1043, 214] on select "0 min 15 min 30 min 45 min 60 min 75 min 90 min" at bounding box center [1080, 227] width 75 height 27
click at [1129, 378] on select "Select days Day Wednesday Thursday Friday" at bounding box center [1106, 372] width 127 height 27
select select "WED"
click at [1043, 359] on select "Select days Day Wednesday Thursday Friday" at bounding box center [1106, 372] width 127 height 27
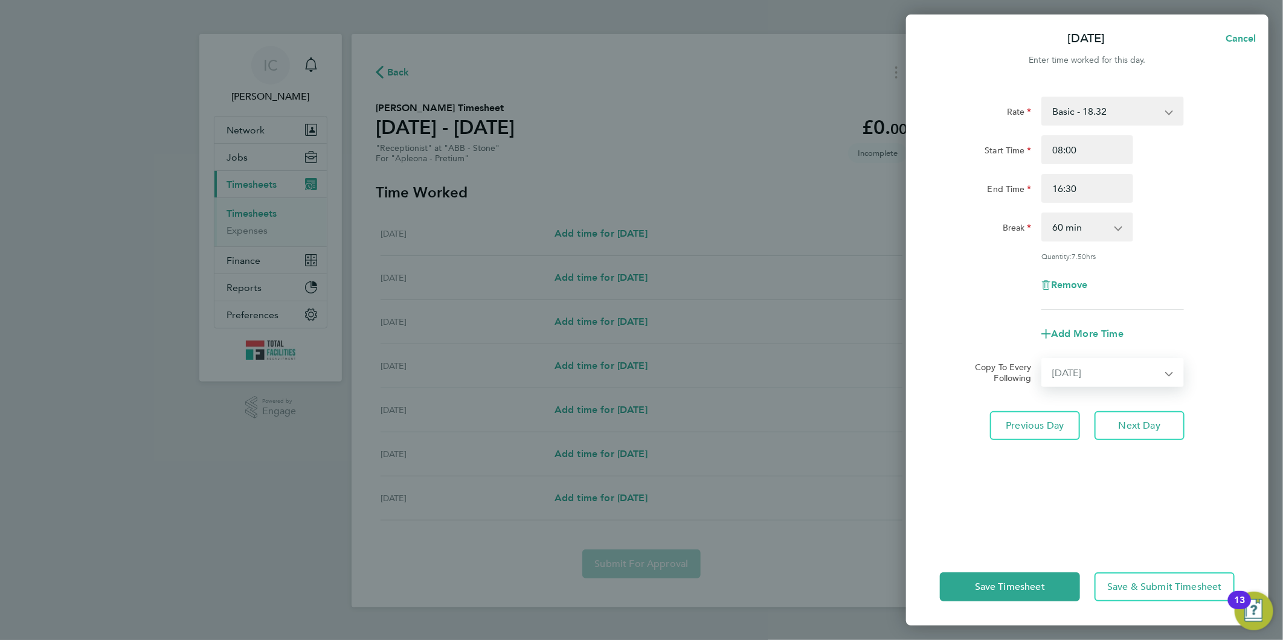
select select "2025-08-22"
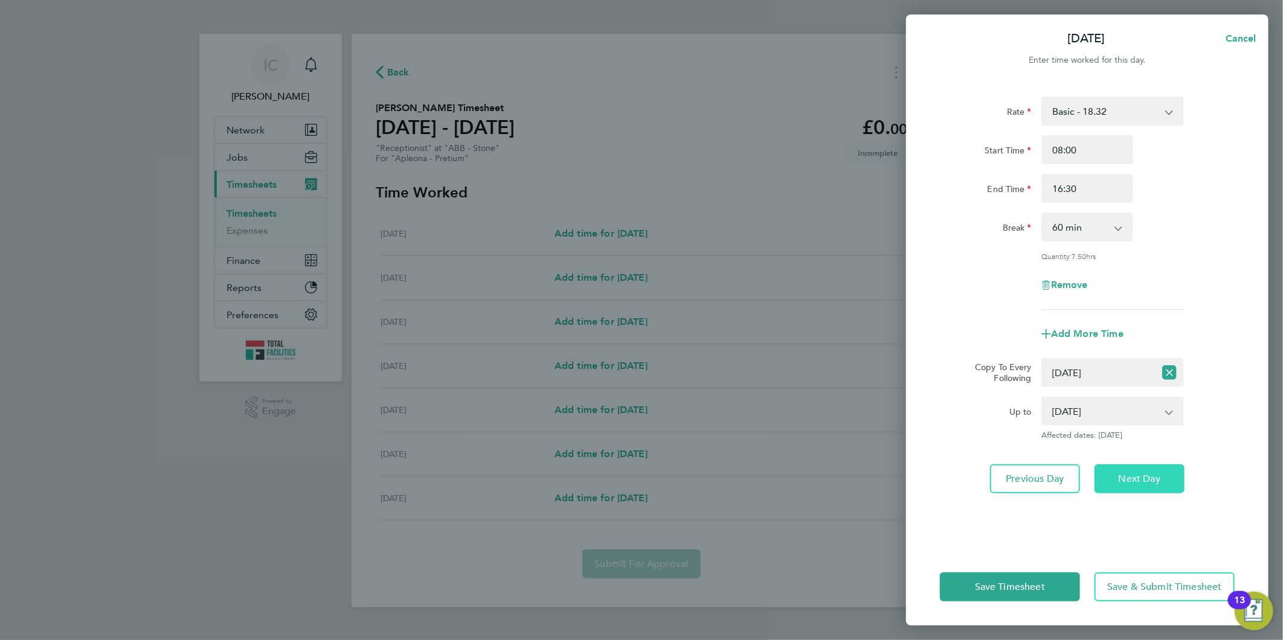
click at [1145, 473] on span "Next Day" at bounding box center [1140, 479] width 42 height 12
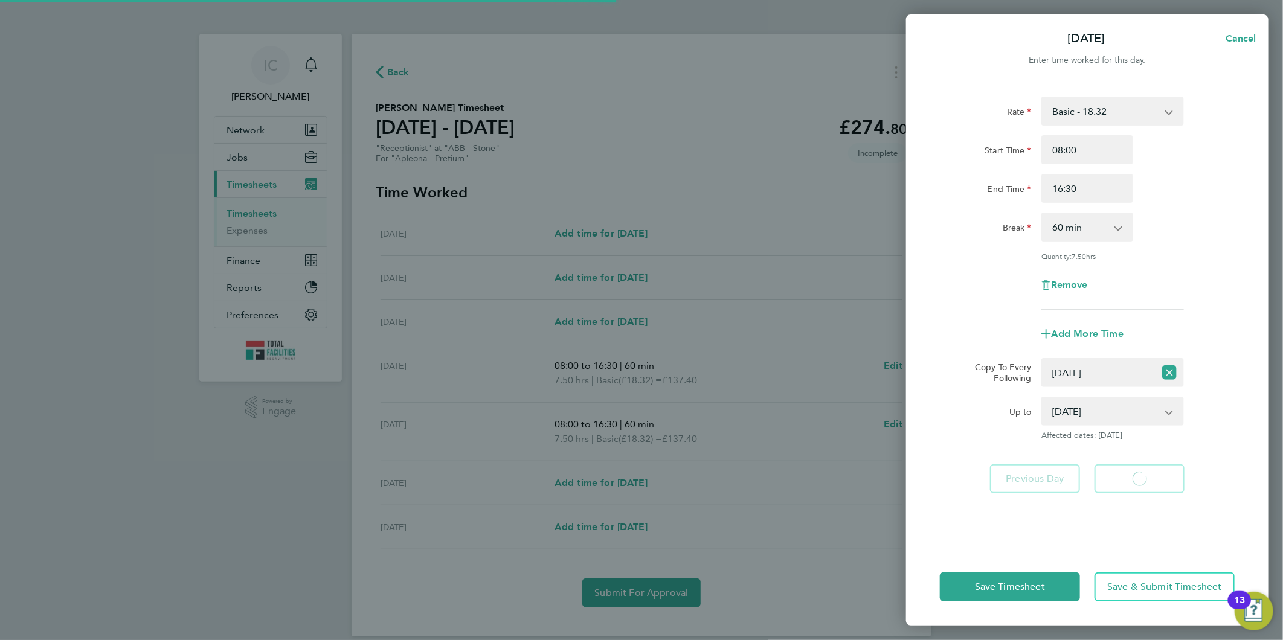
select select "60"
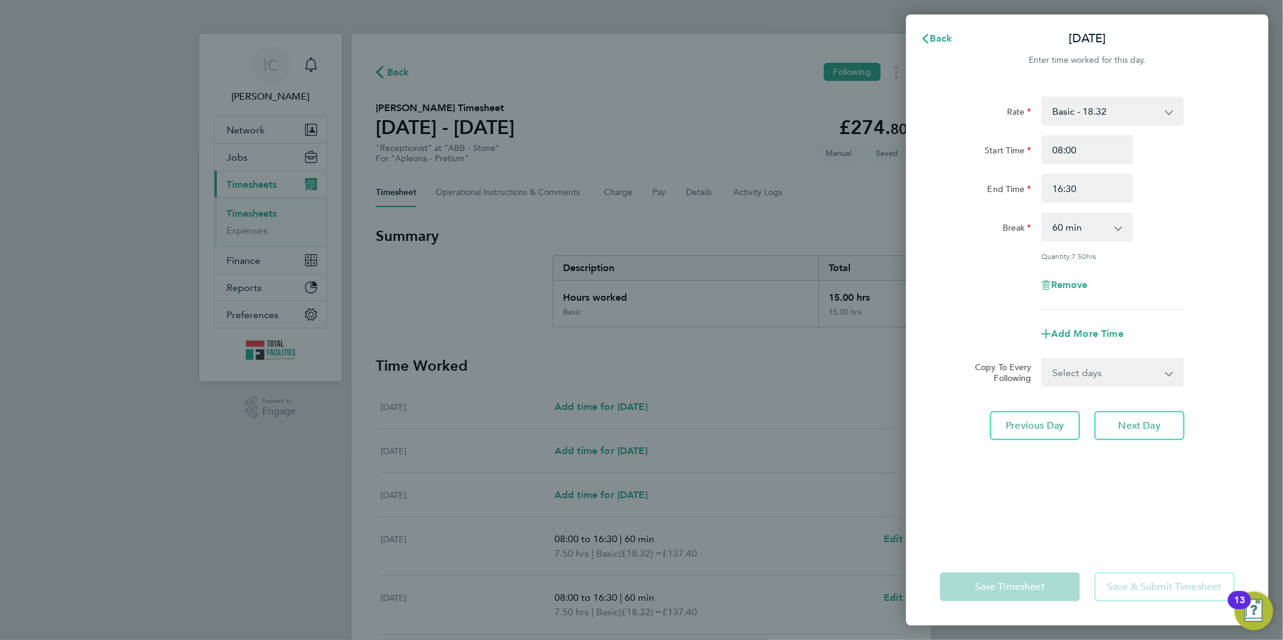
click at [1133, 382] on select "Select days Day Thursday Friday" at bounding box center [1106, 372] width 127 height 27
select select "THU"
click at [1043, 359] on select "Select days Day Thursday Friday" at bounding box center [1106, 372] width 127 height 27
select select "2025-08-22"
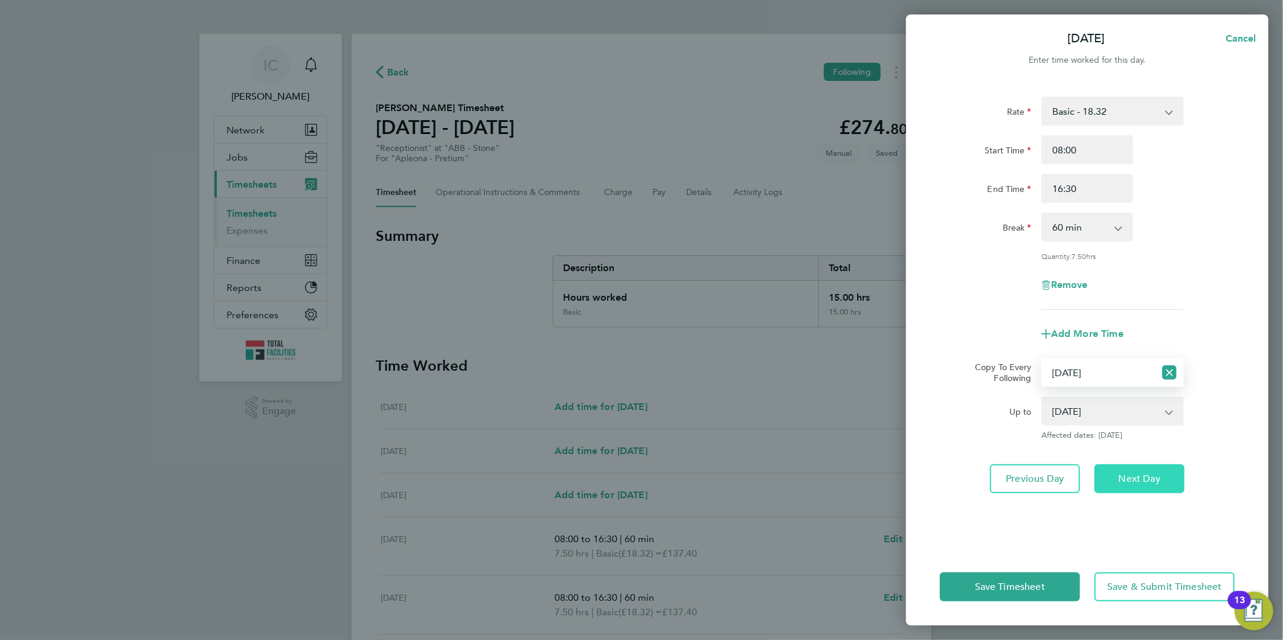
click at [1133, 478] on span "Next Day" at bounding box center [1140, 479] width 42 height 12
select select "0: null"
select select "60"
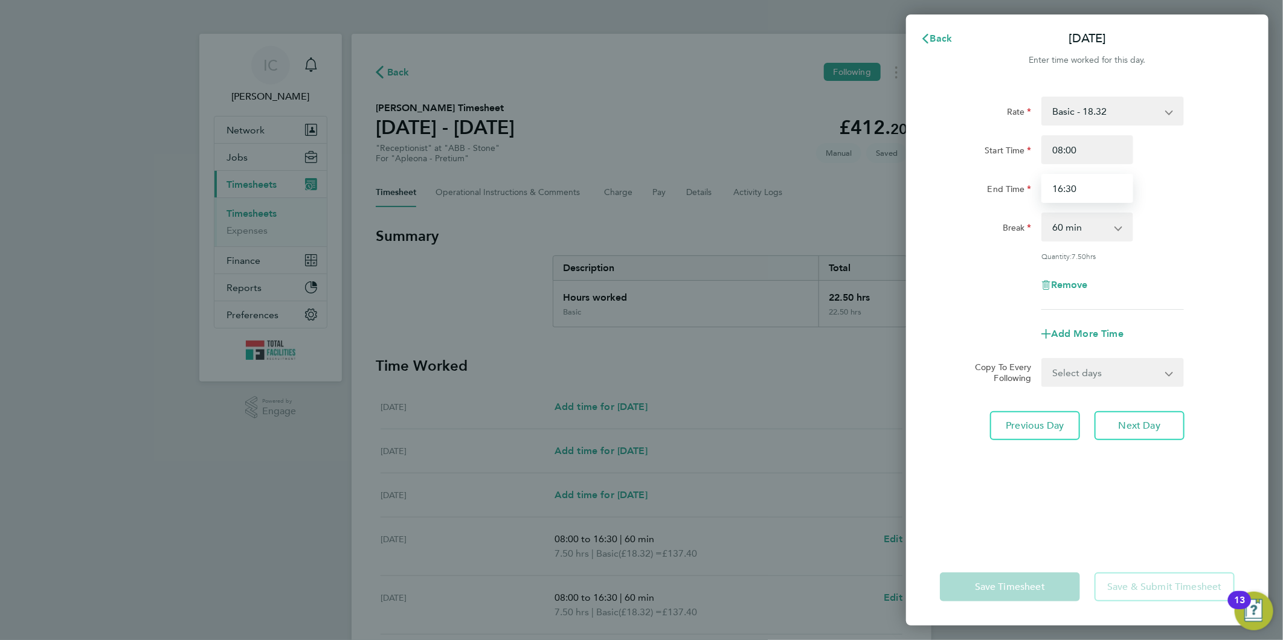
click at [1083, 185] on input "16:30" at bounding box center [1088, 188] width 92 height 29
type input "16:00"
click at [1210, 320] on div "Add More Time" at bounding box center [1087, 334] width 304 height 29
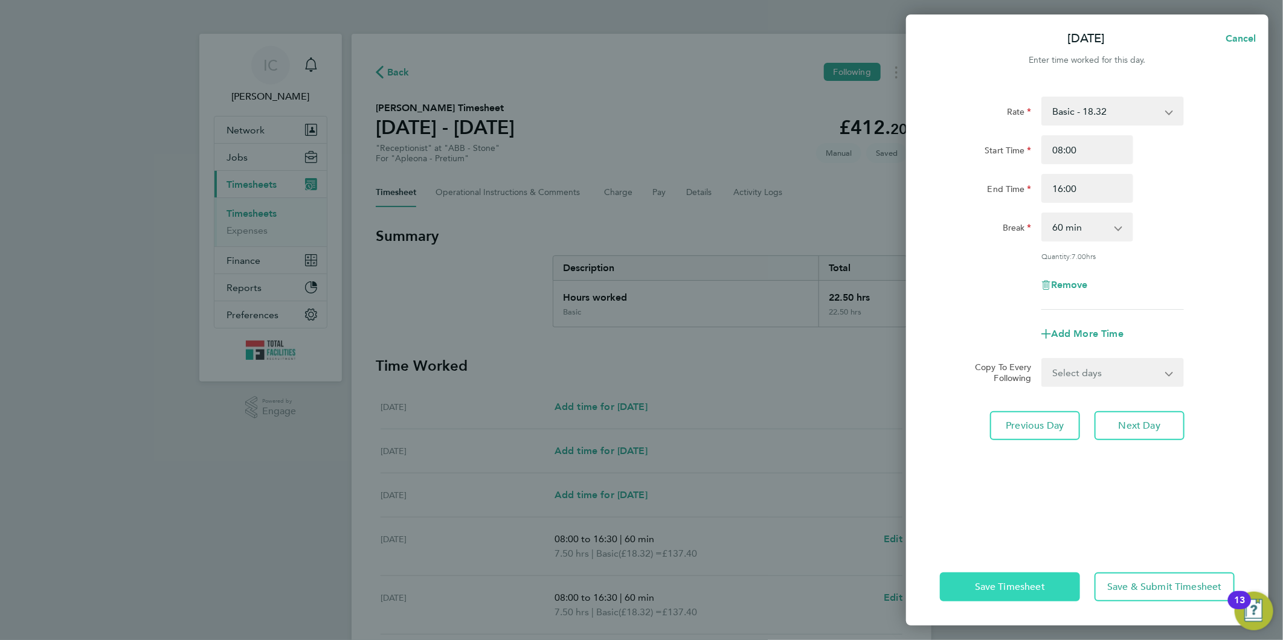
click at [1042, 582] on span "Save Timesheet" at bounding box center [1010, 587] width 70 height 12
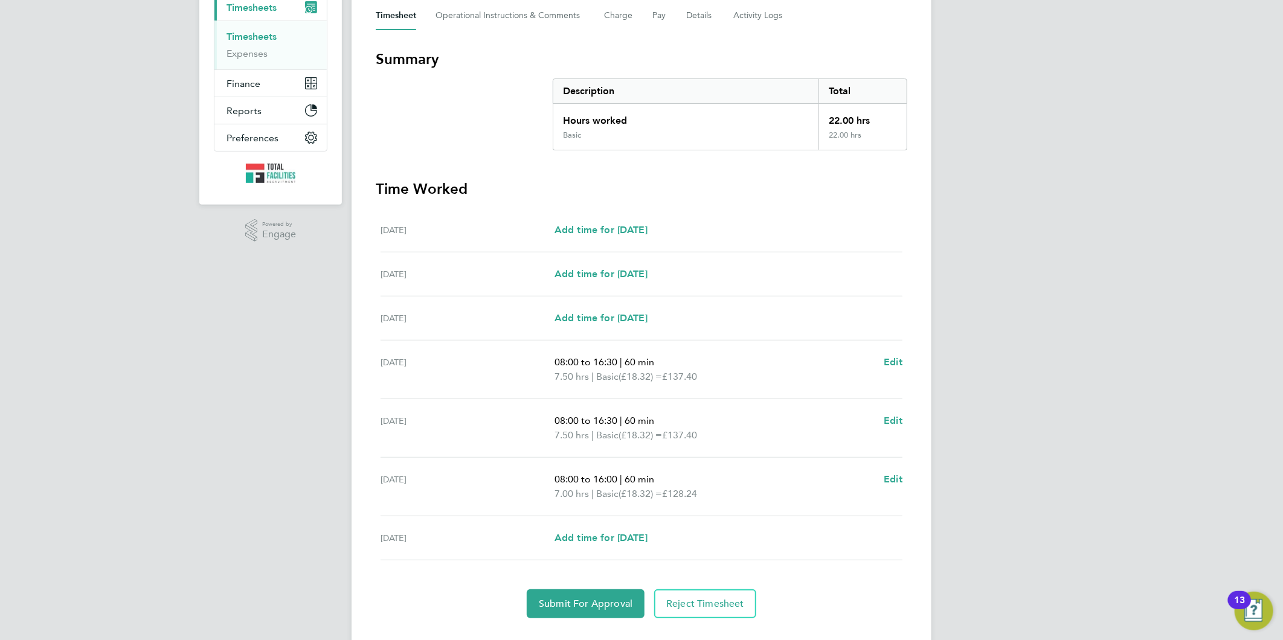
scroll to position [201, 0]
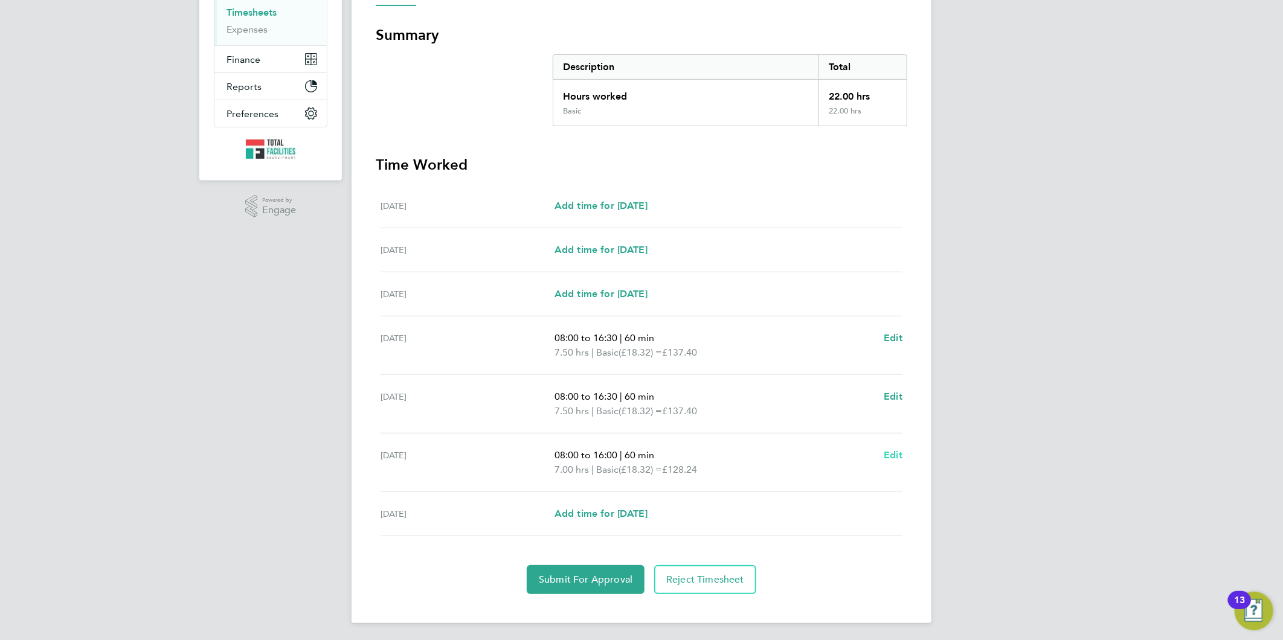
click at [889, 449] on span "Edit" at bounding box center [893, 454] width 19 height 11
select select "60"
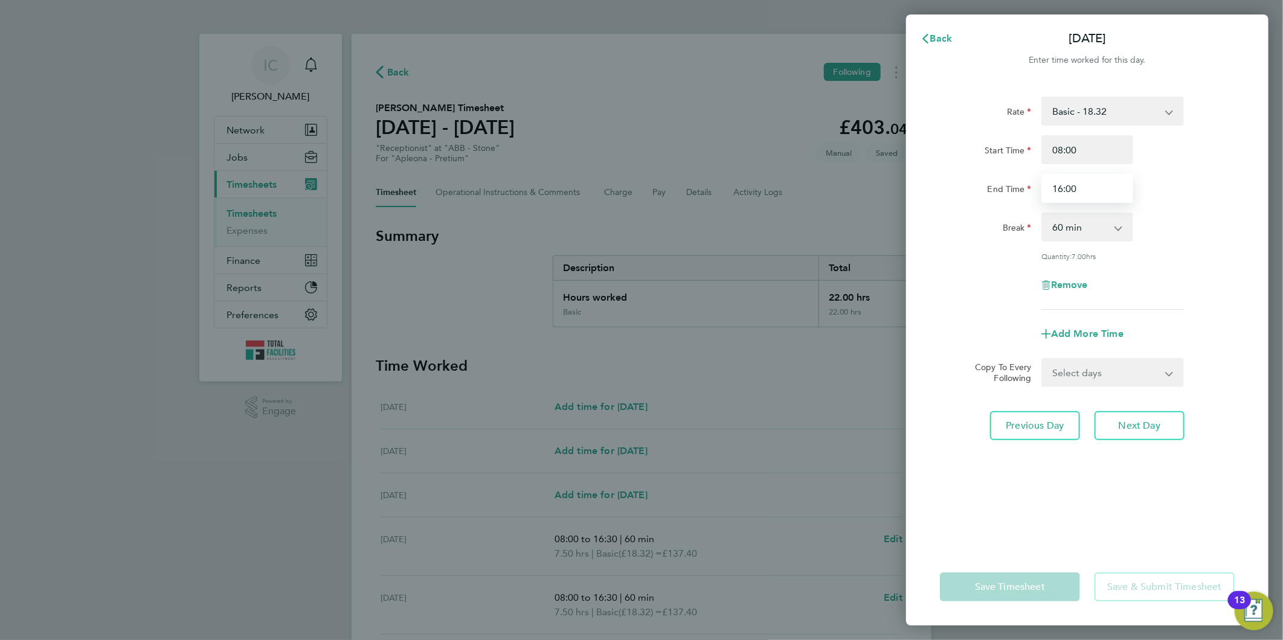
click at [1071, 188] on input "16:00" at bounding box center [1088, 188] width 92 height 29
type input "16:30"
click at [1063, 494] on div "Rate Basic - 18.32 Start Time 08:00 End Time 16:30 Break 0 min 15 min 30 min 45…" at bounding box center [1087, 315] width 362 height 466
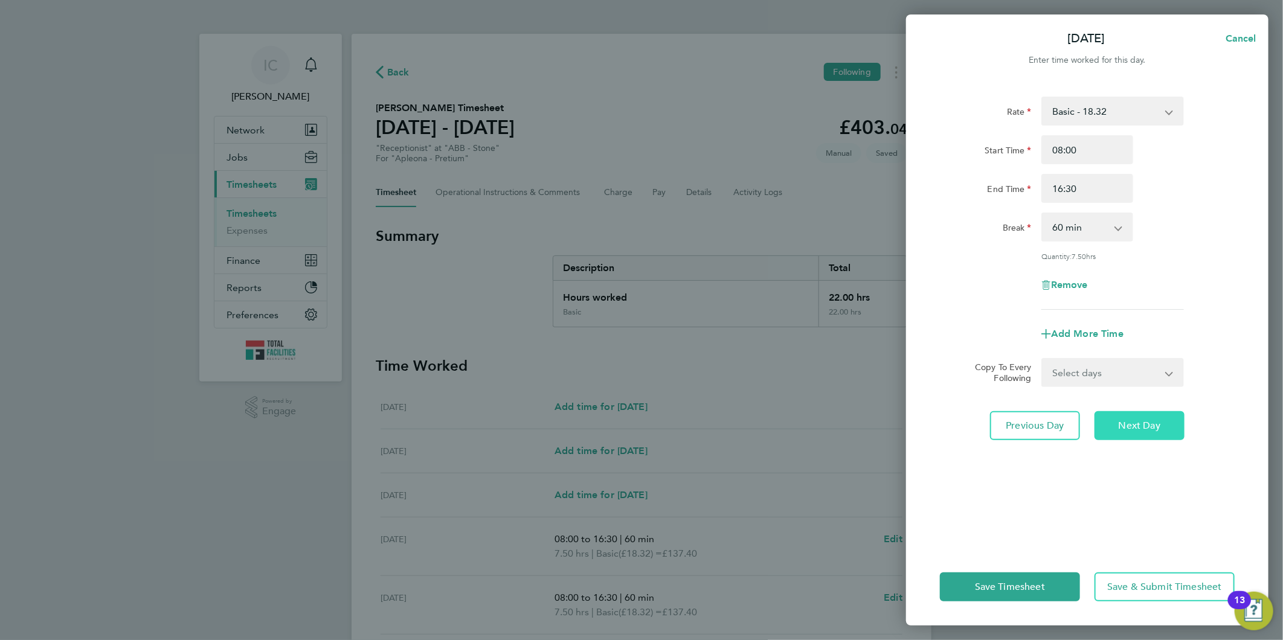
click at [1119, 424] on span "Next Day" at bounding box center [1140, 426] width 42 height 12
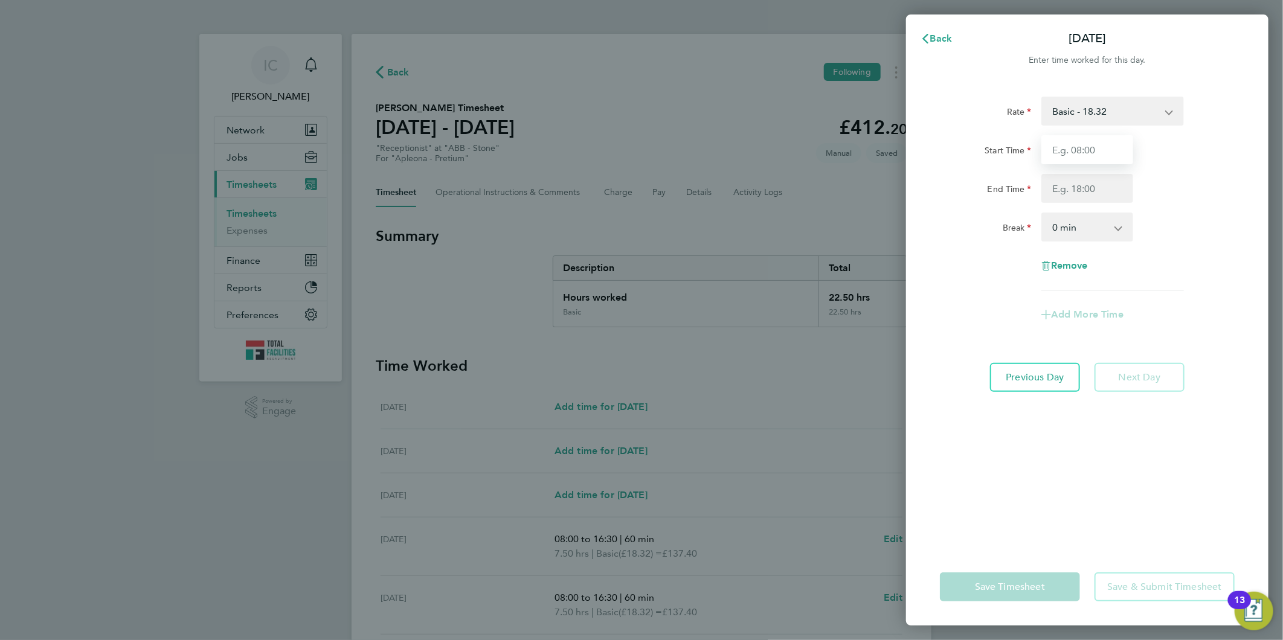
click at [1102, 153] on input "Start Time" at bounding box center [1088, 149] width 92 height 29
type input "08:00"
click at [1088, 186] on input "End Time" at bounding box center [1088, 188] width 92 height 29
type input "16:00"
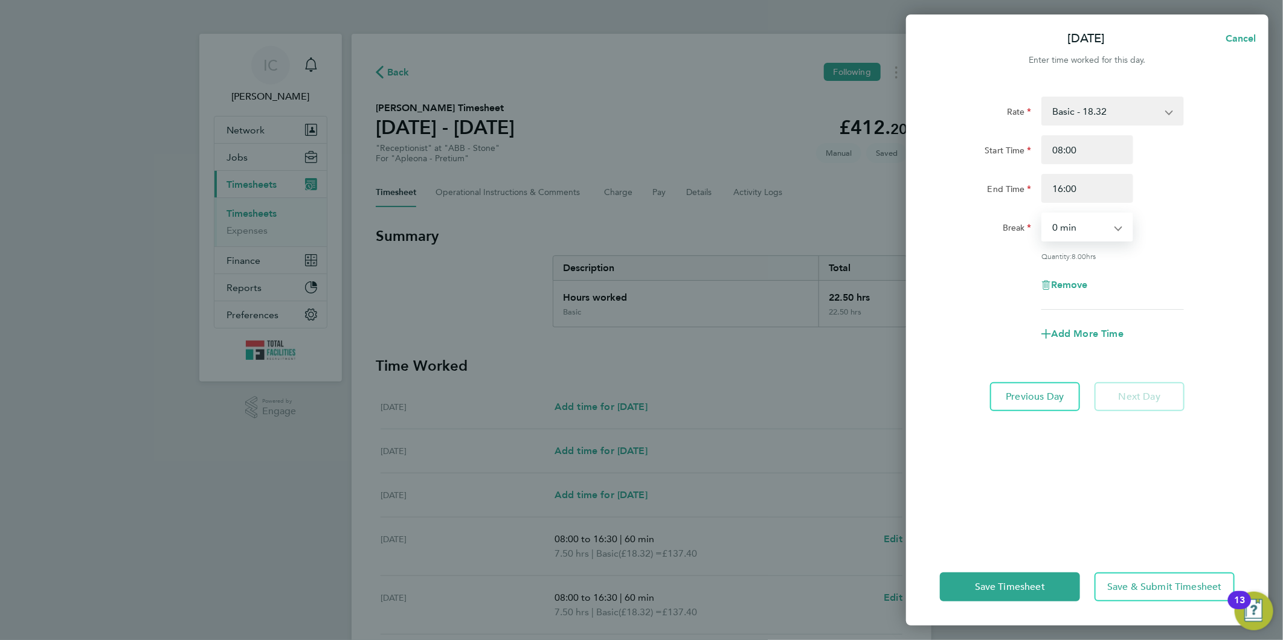
click at [1080, 215] on select "0 min 15 min 30 min 45 min 60 min 75 min 90 min" at bounding box center [1080, 227] width 75 height 27
select select "60"
click at [1043, 214] on select "0 min 15 min 30 min 45 min 60 min 75 min 90 min" at bounding box center [1080, 227] width 75 height 27
click at [987, 596] on button "Save Timesheet" at bounding box center [1010, 587] width 140 height 29
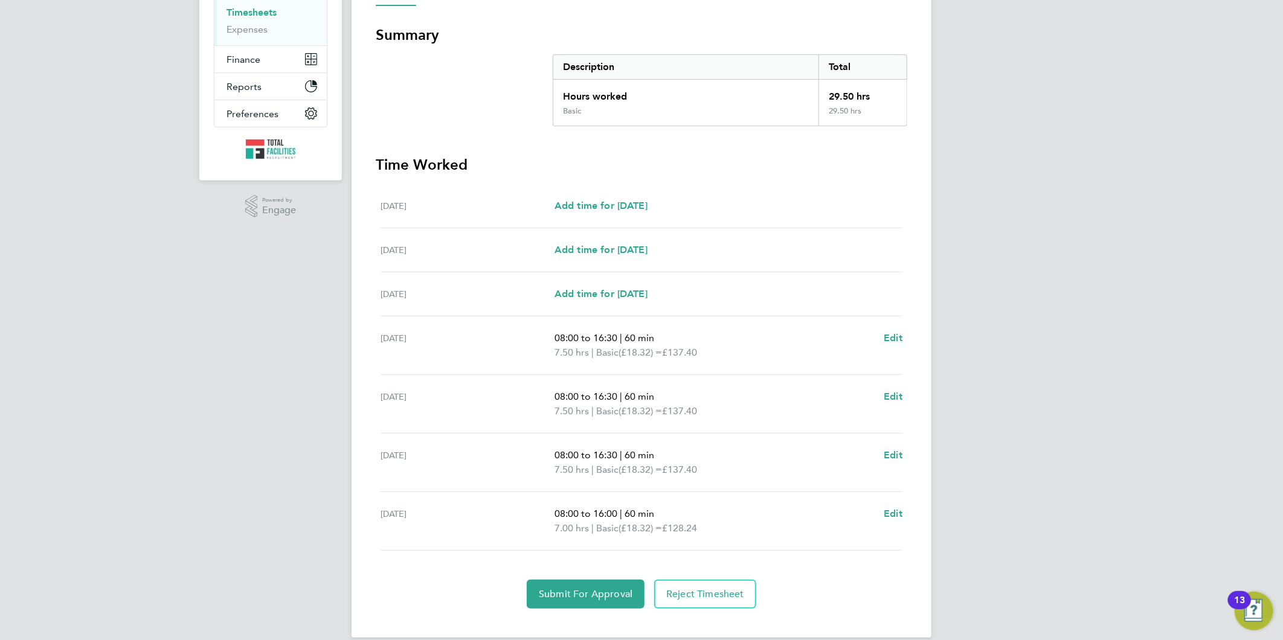
scroll to position [216, 0]
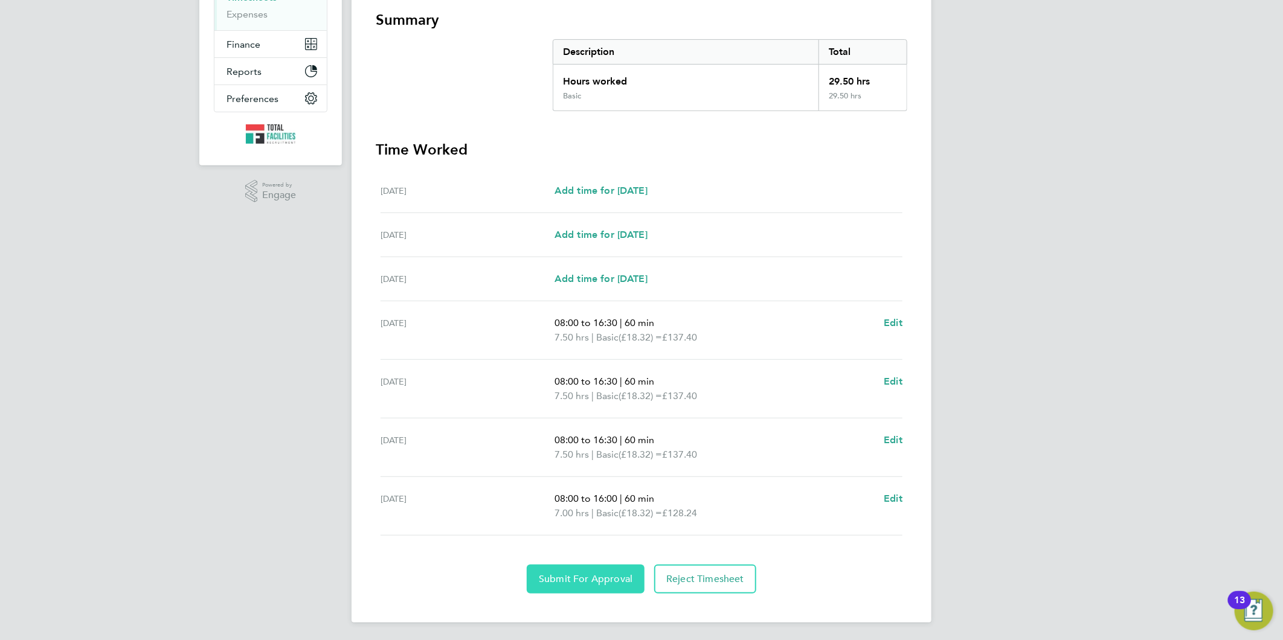
click at [594, 584] on button "Submit For Approval" at bounding box center [586, 579] width 118 height 29
